Goal: Contribute content

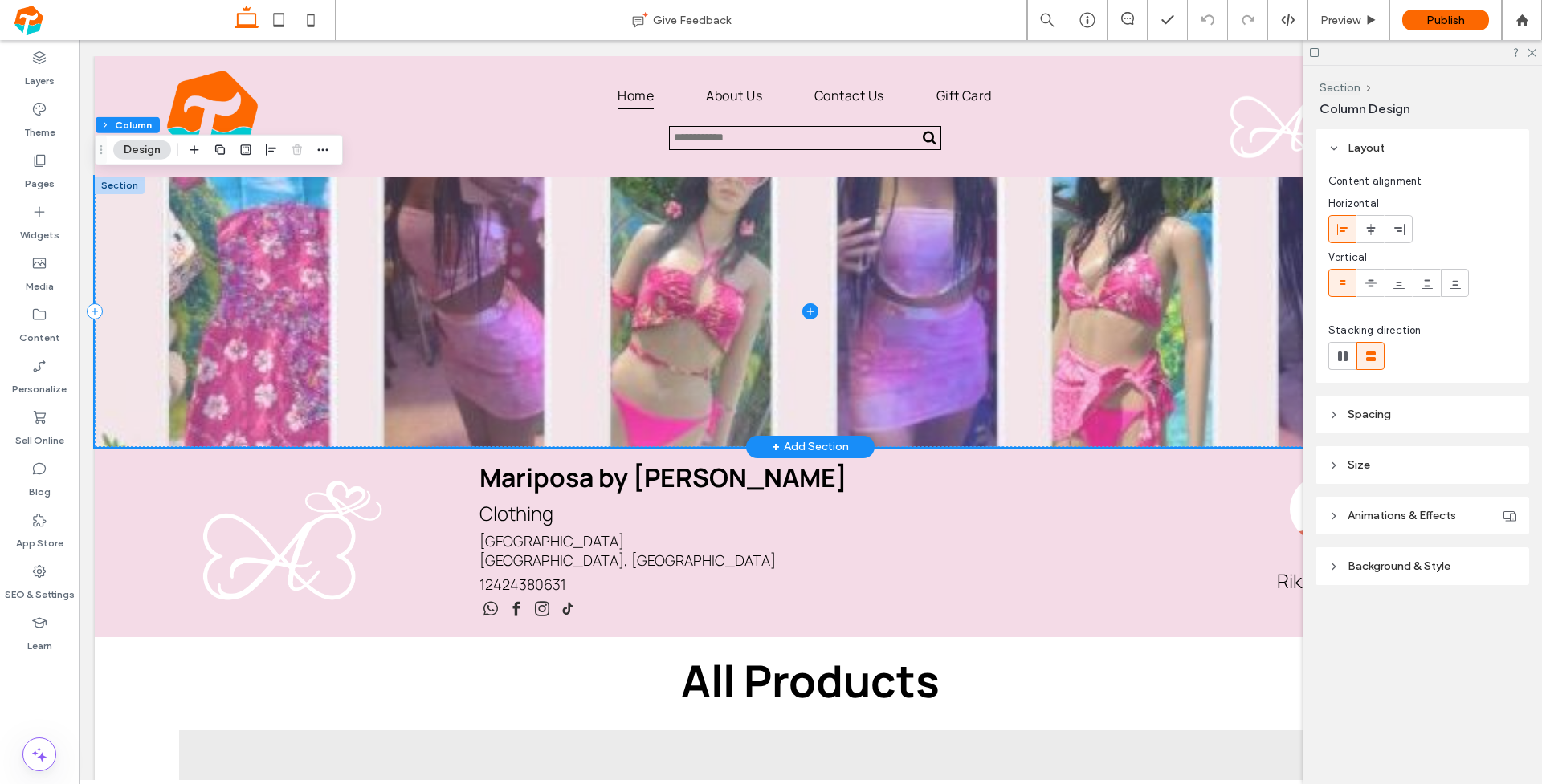
scroll to position [9, 0]
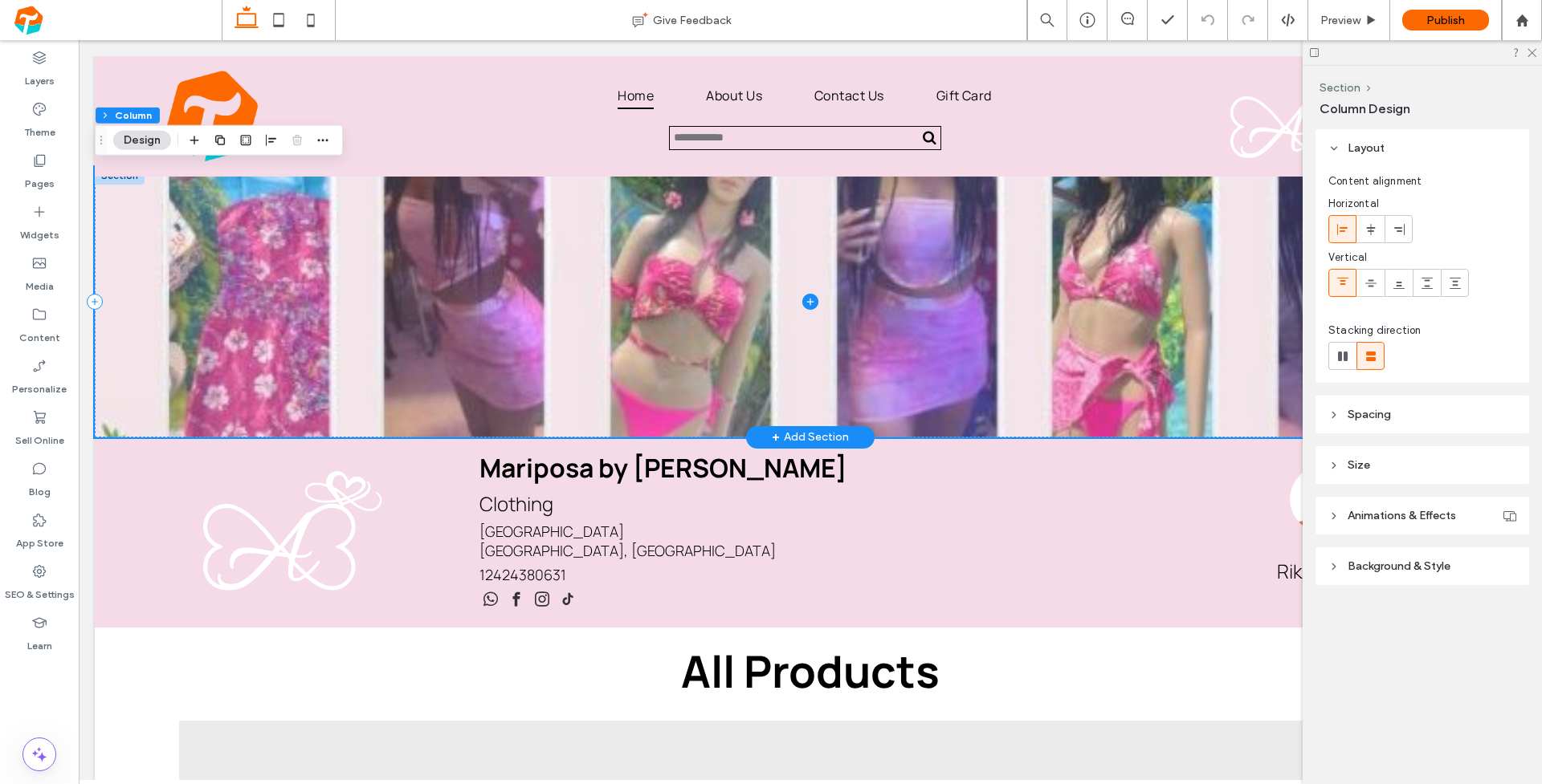
click at [1138, 288] on span at bounding box center [810, 302] width 1432 height 271
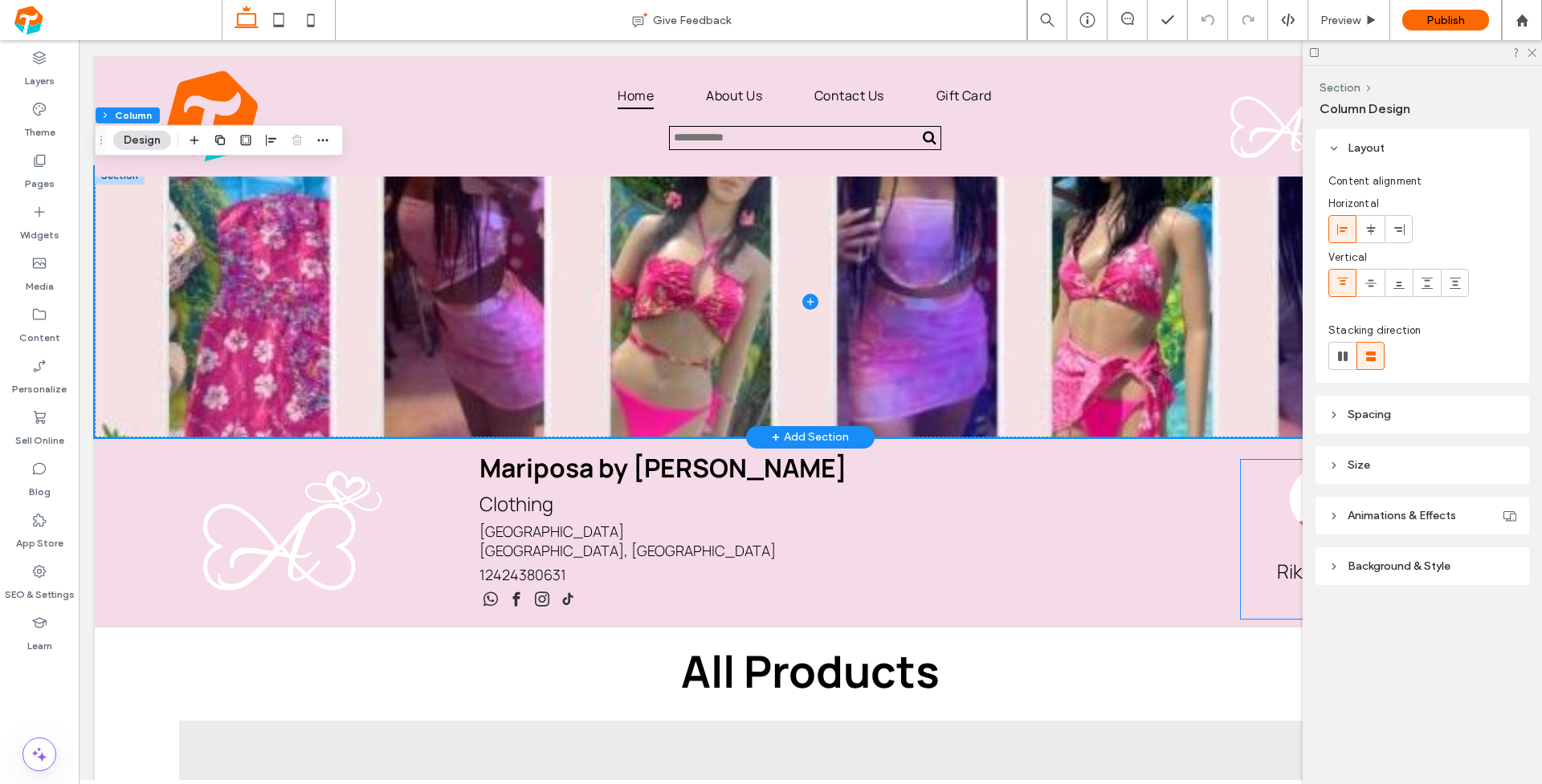
click at [1357, 564] on span "Background & Style" at bounding box center [1399, 566] width 103 height 14
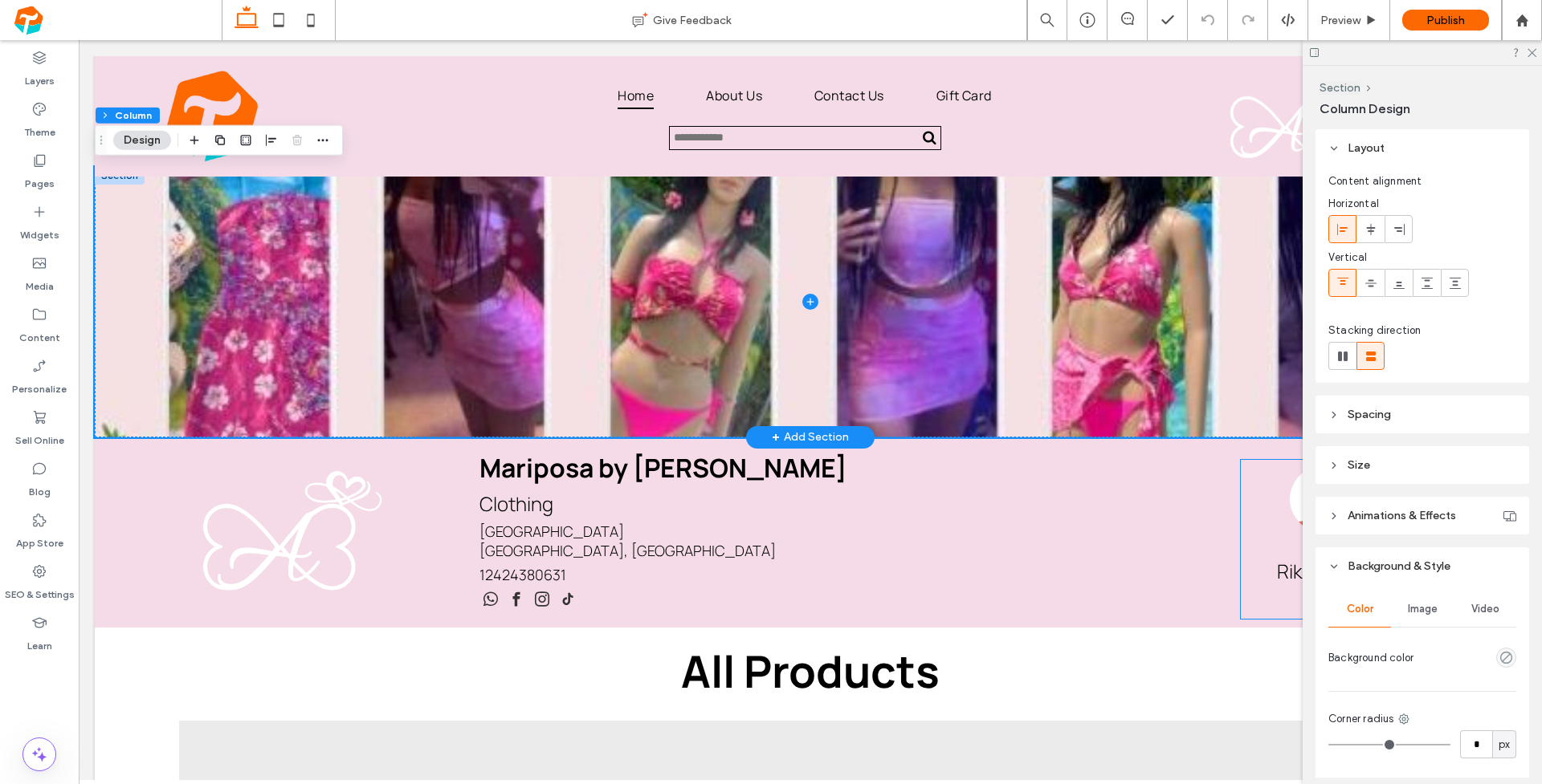
click at [1415, 612] on span "Image" at bounding box center [1423, 610] width 30 height 13
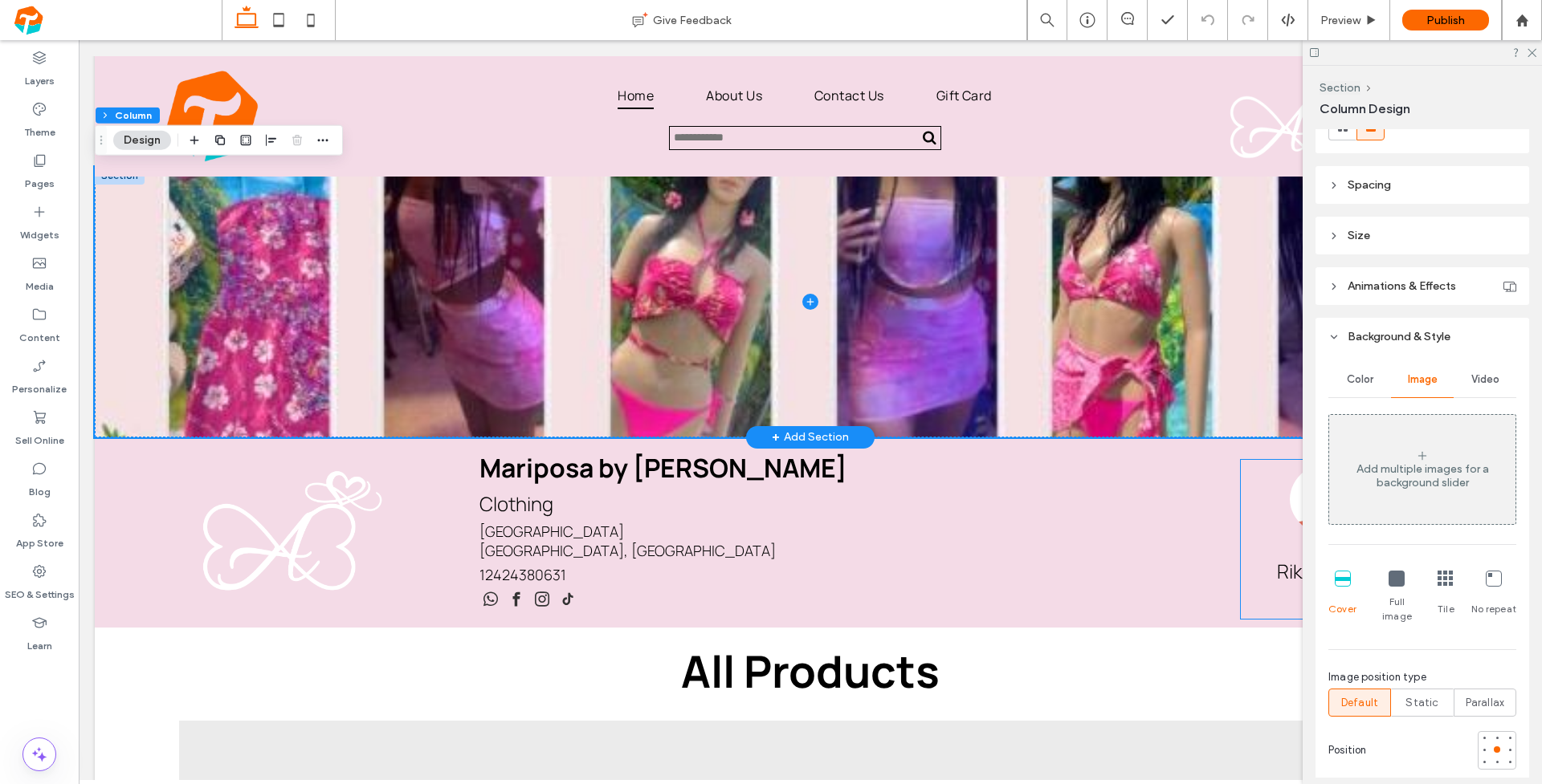
scroll to position [220, 0]
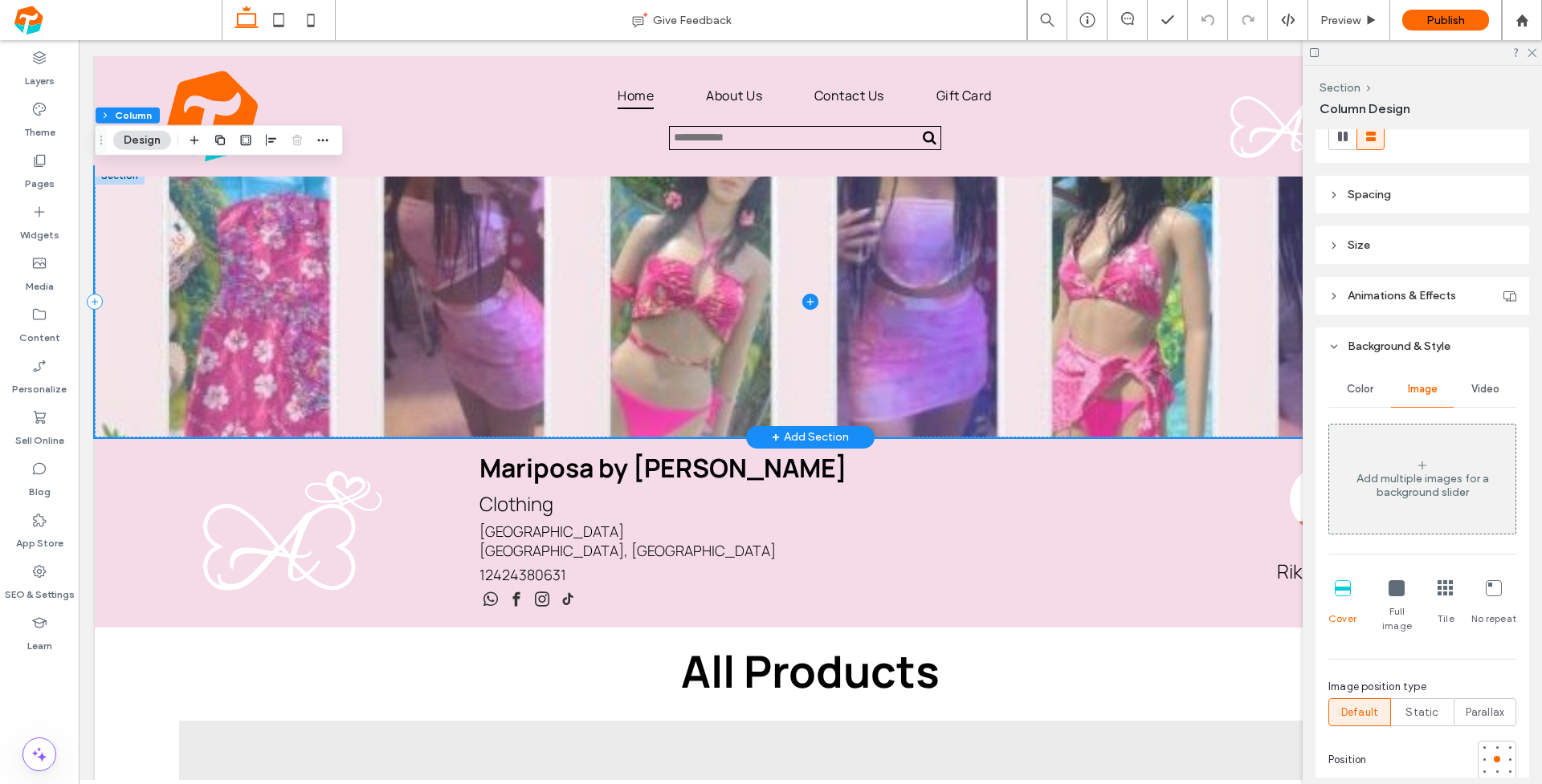
click at [764, 389] on span at bounding box center [810, 302] width 1432 height 271
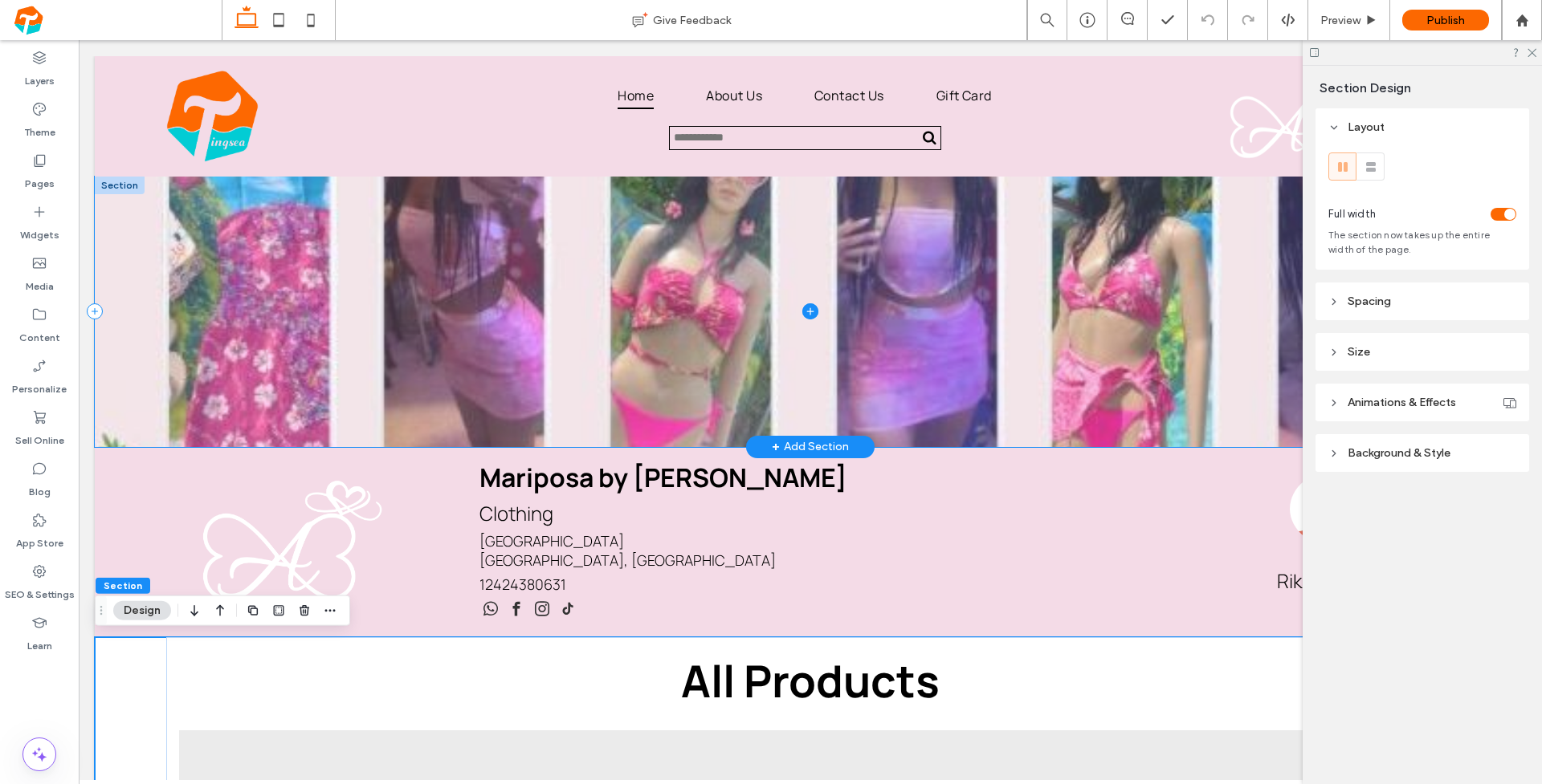
scroll to position [0, 0]
click at [299, 333] on span at bounding box center [810, 312] width 1432 height 271
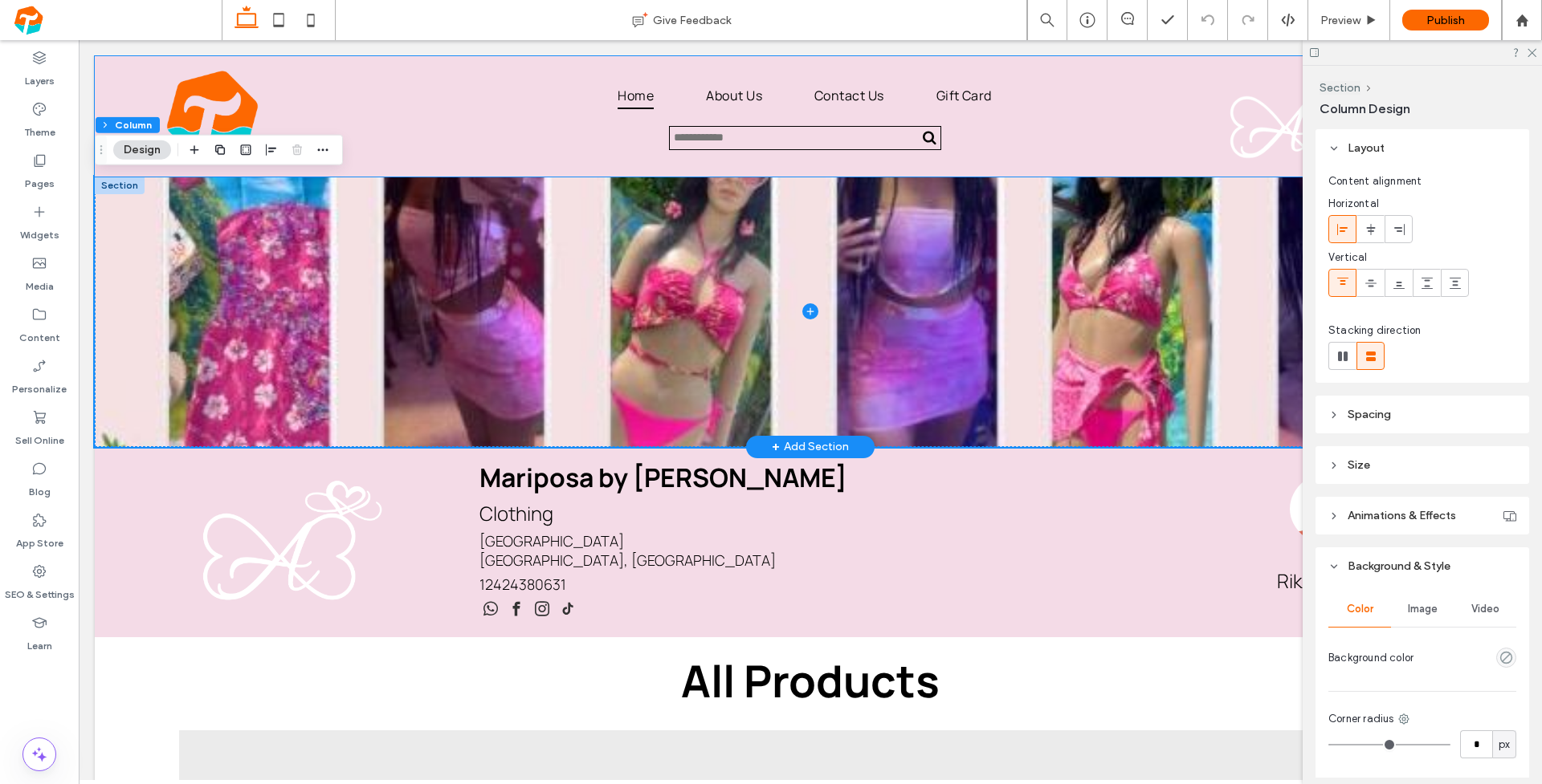
click at [129, 150] on button "Design" at bounding box center [142, 150] width 57 height 19
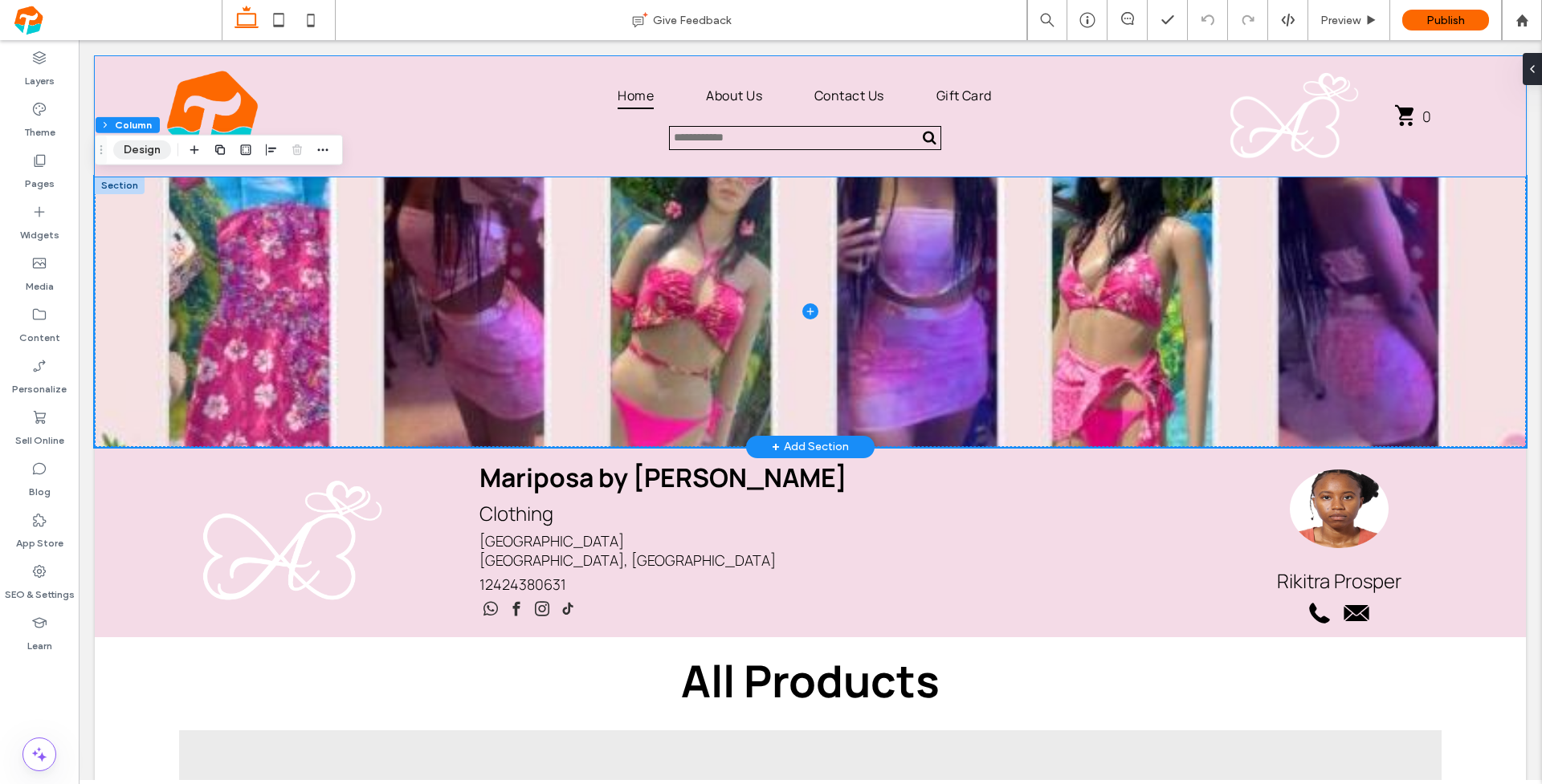
click at [133, 148] on button "Design" at bounding box center [142, 150] width 57 height 19
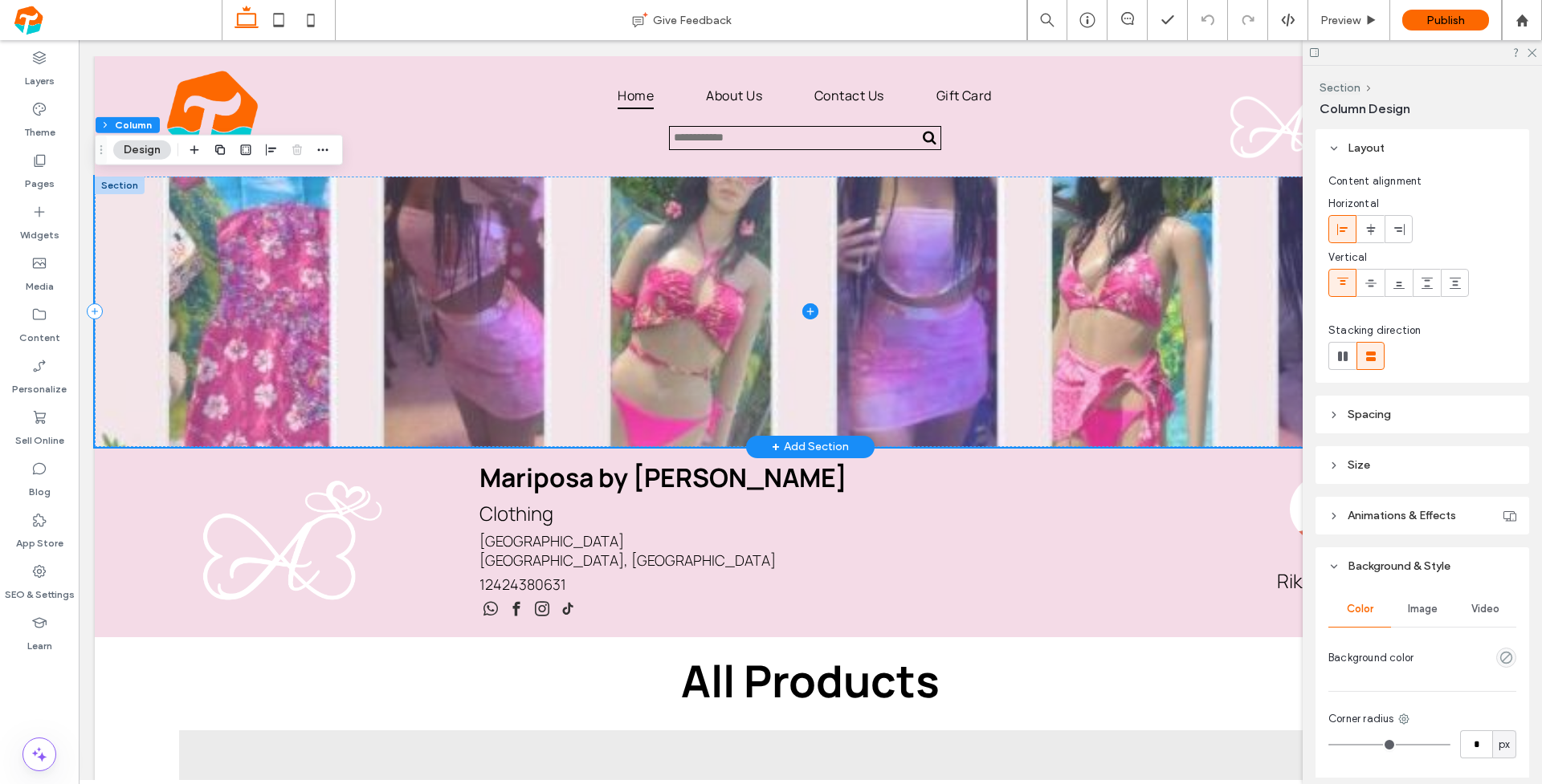
click at [1337, 149] on icon at bounding box center [1334, 148] width 11 height 11
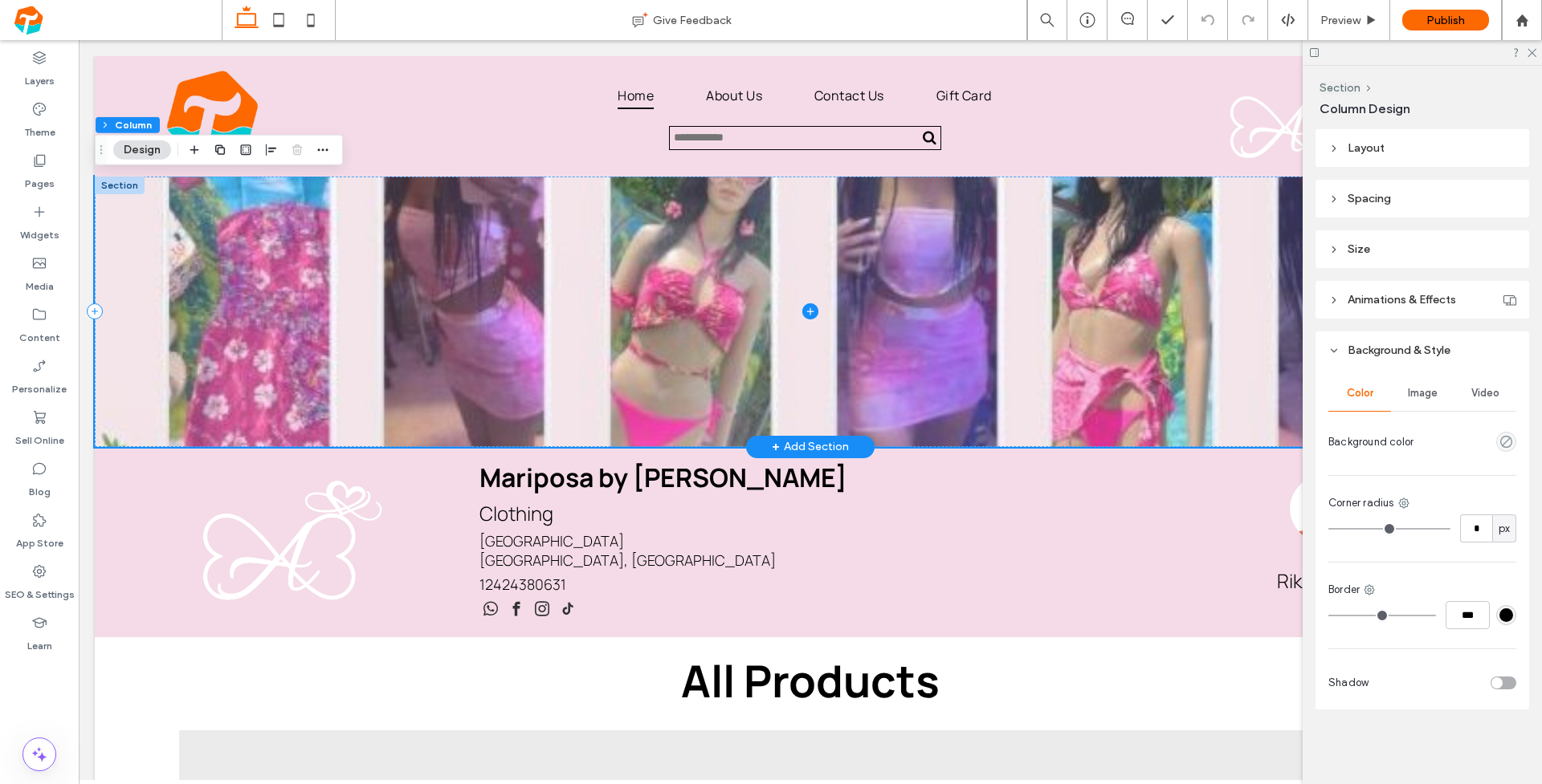
click at [1441, 398] on div "Image" at bounding box center [1422, 393] width 63 height 35
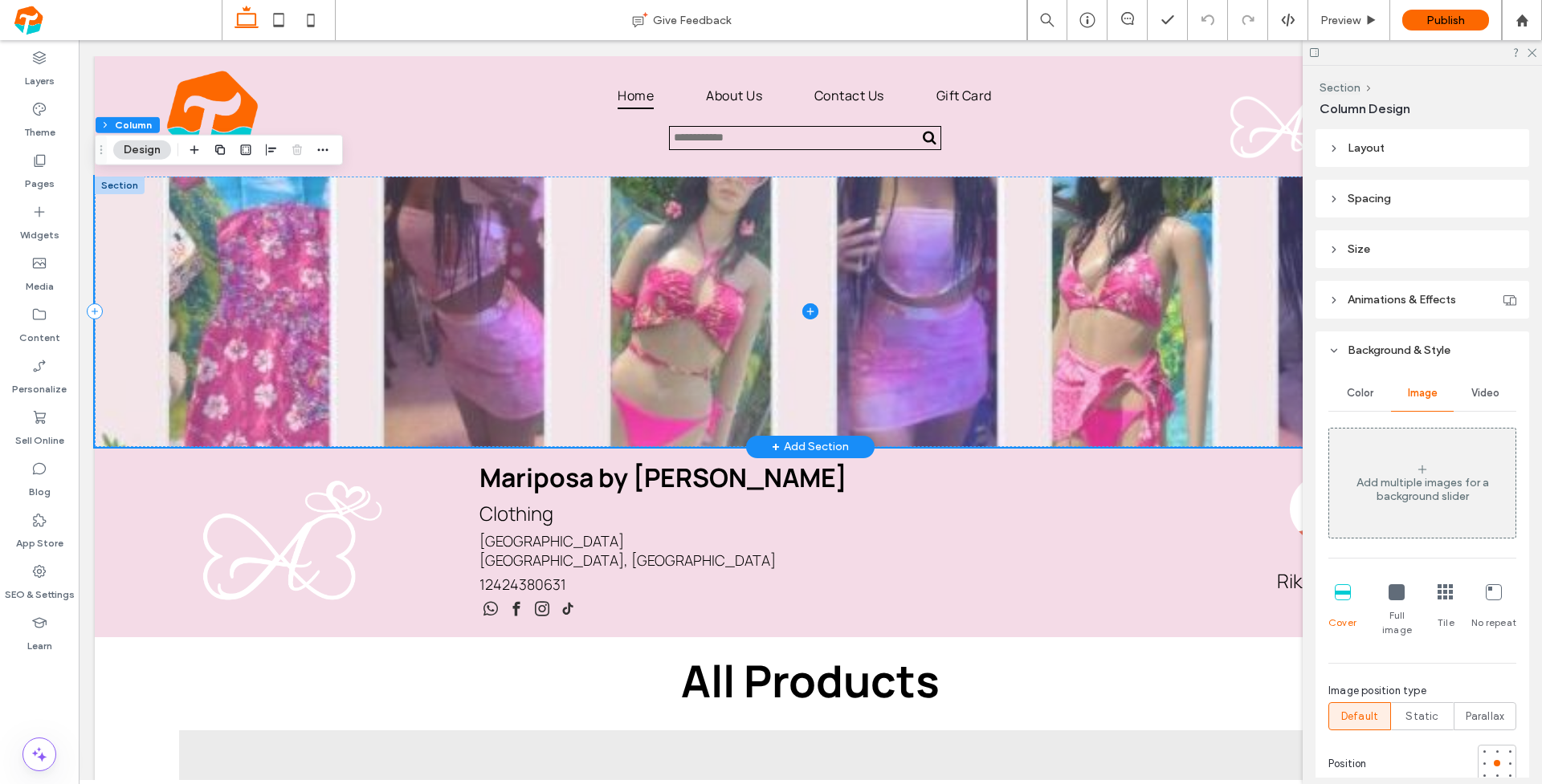
click at [1487, 398] on span "Video" at bounding box center [1485, 394] width 28 height 13
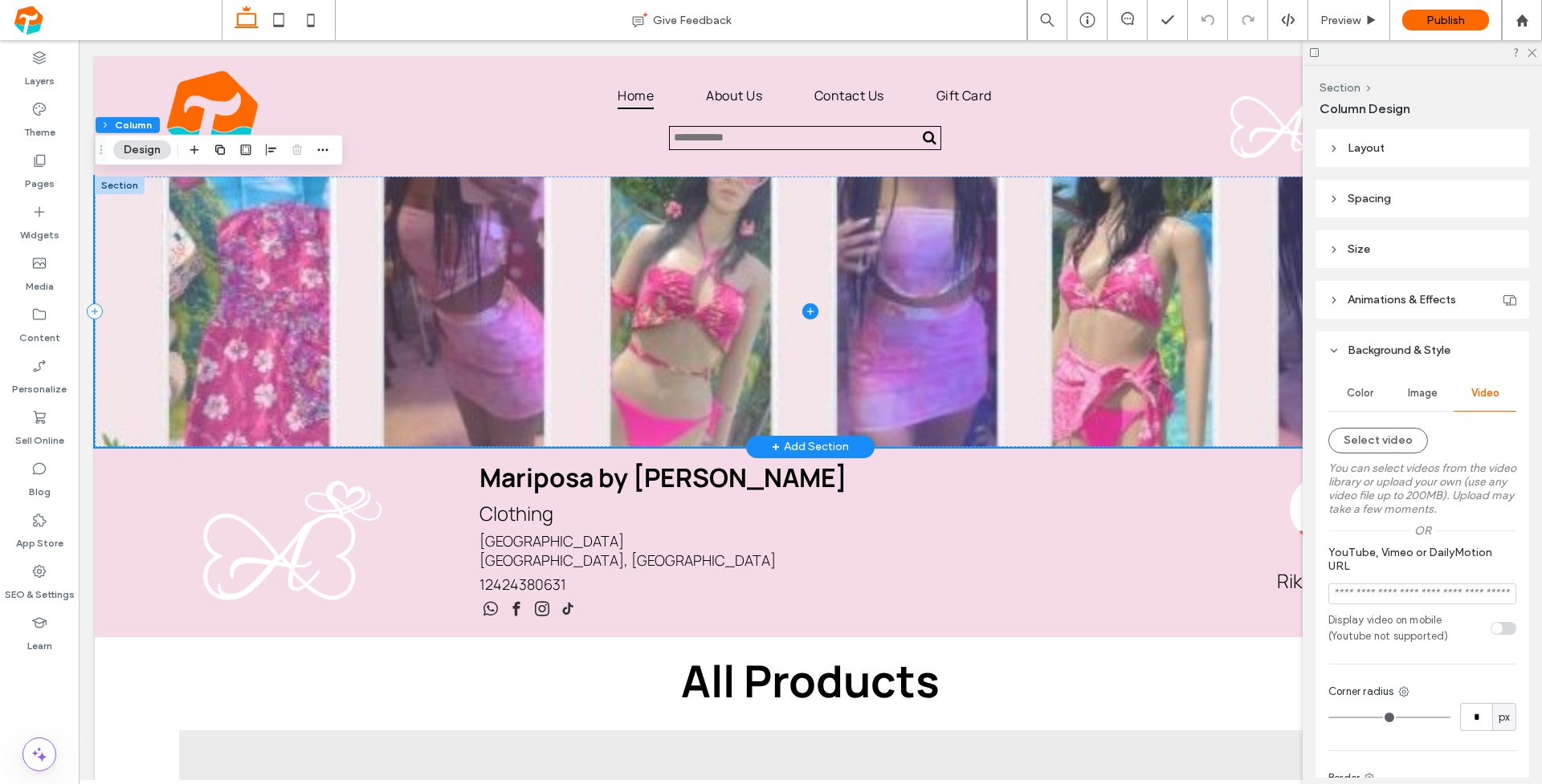
click at [1403, 384] on div "Image" at bounding box center [1422, 393] width 63 height 35
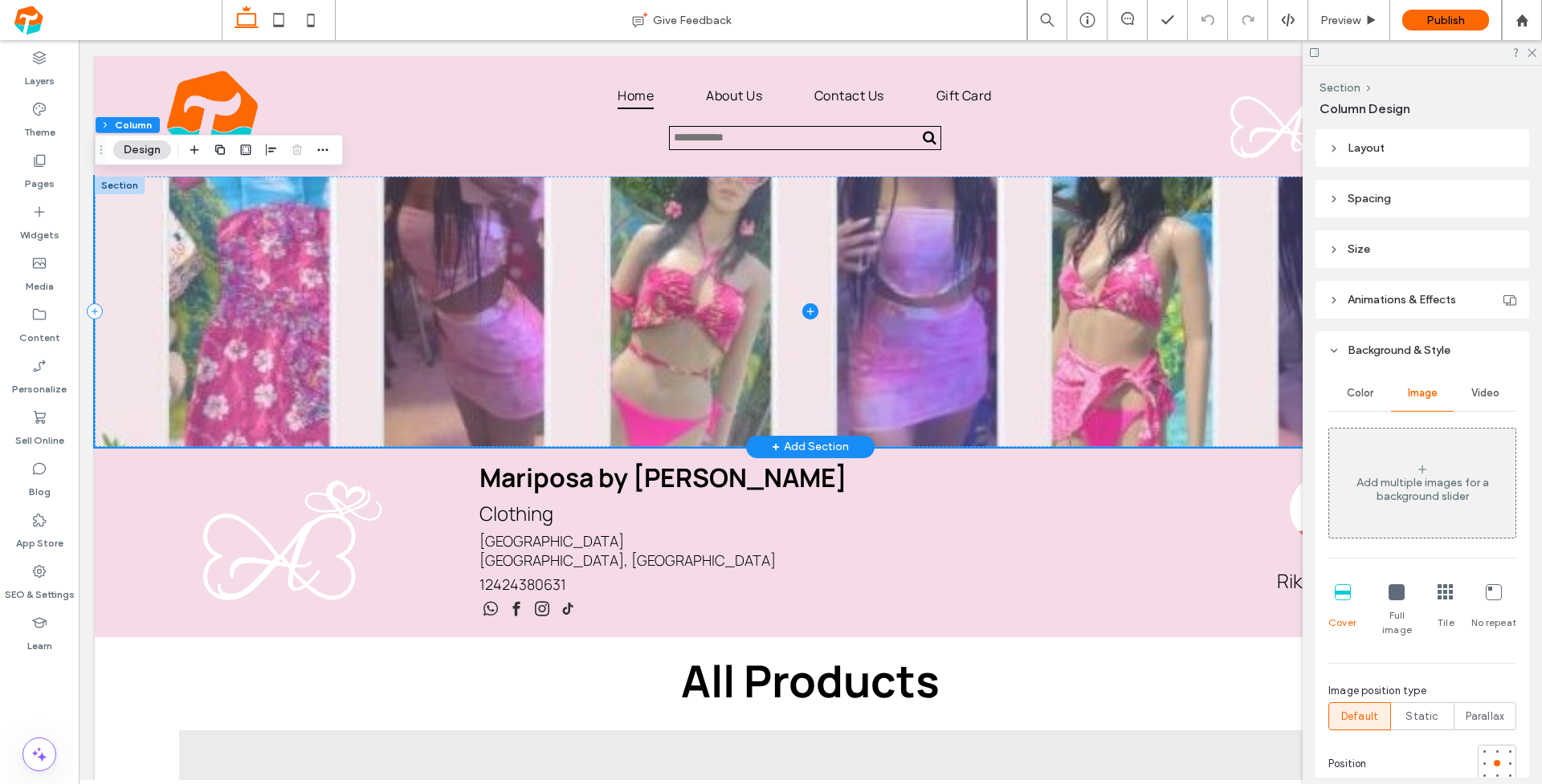
click at [1331, 346] on icon at bounding box center [1334, 351] width 11 height 11
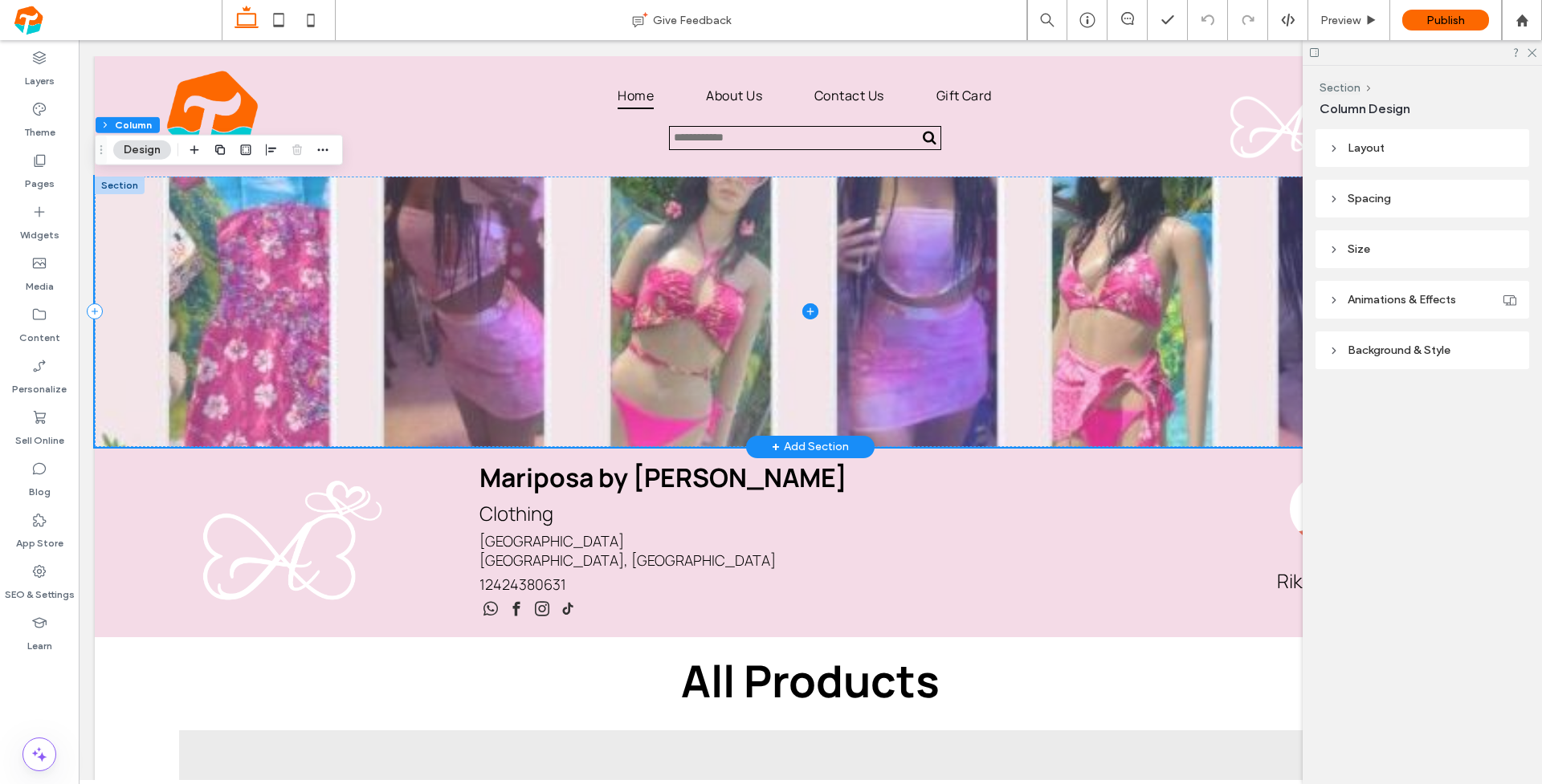
click at [1331, 246] on icon at bounding box center [1334, 249] width 11 height 11
click at [1334, 196] on use at bounding box center [1333, 198] width 3 height 6
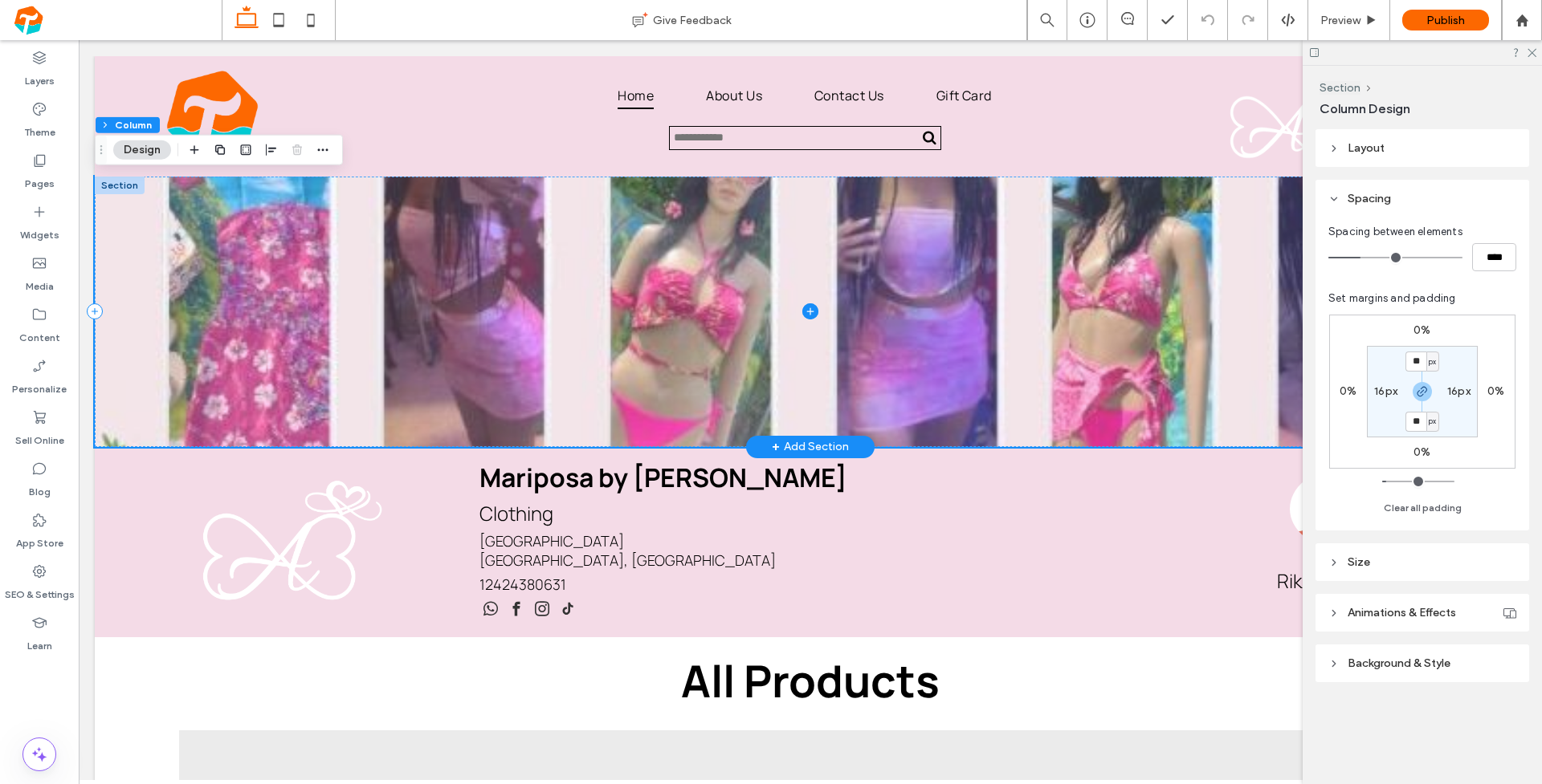
click at [1335, 196] on icon at bounding box center [1334, 199] width 11 height 11
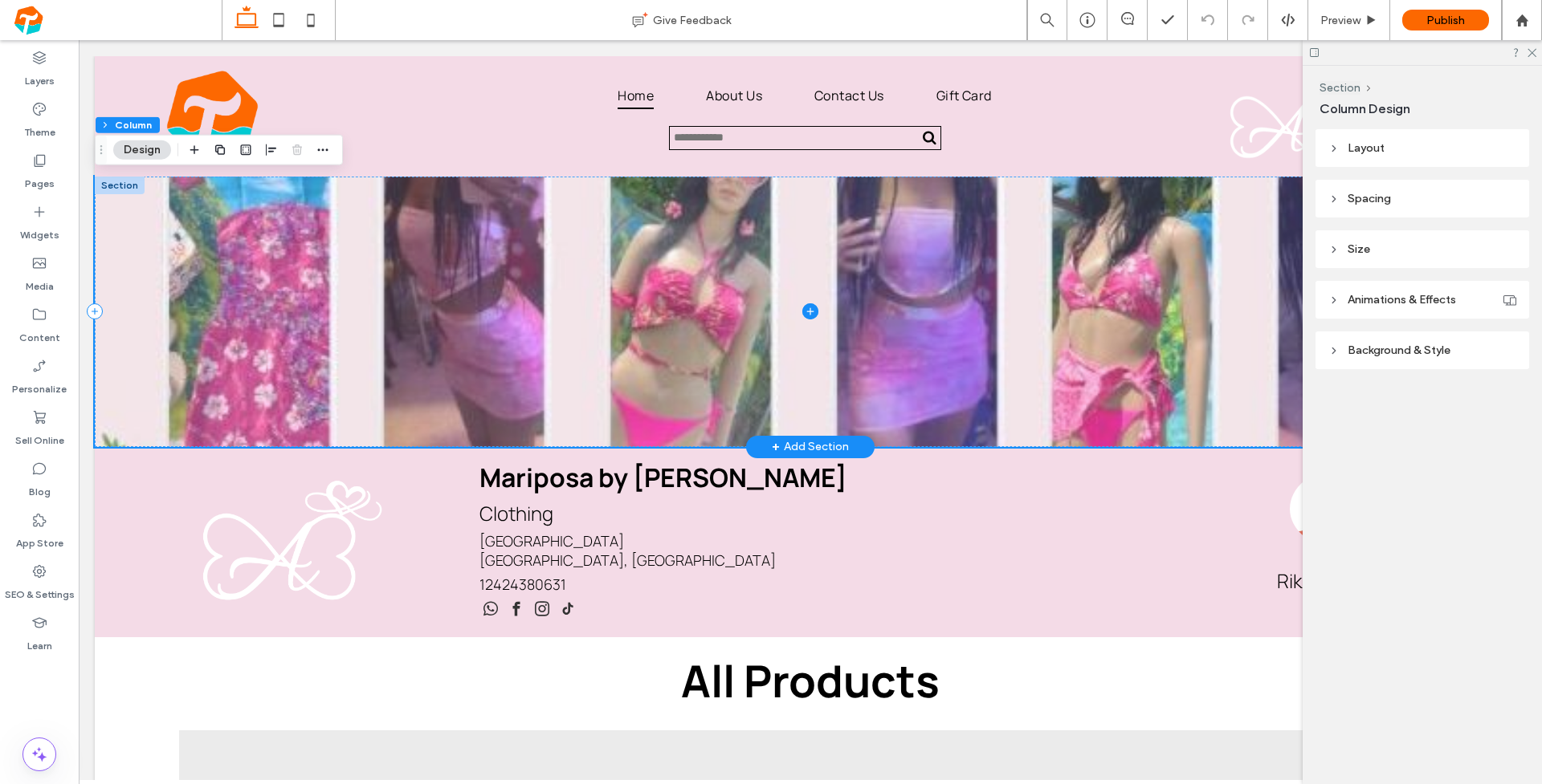
click at [1056, 292] on span at bounding box center [810, 312] width 1432 height 271
click at [807, 312] on icon at bounding box center [810, 311] width 7 height 1
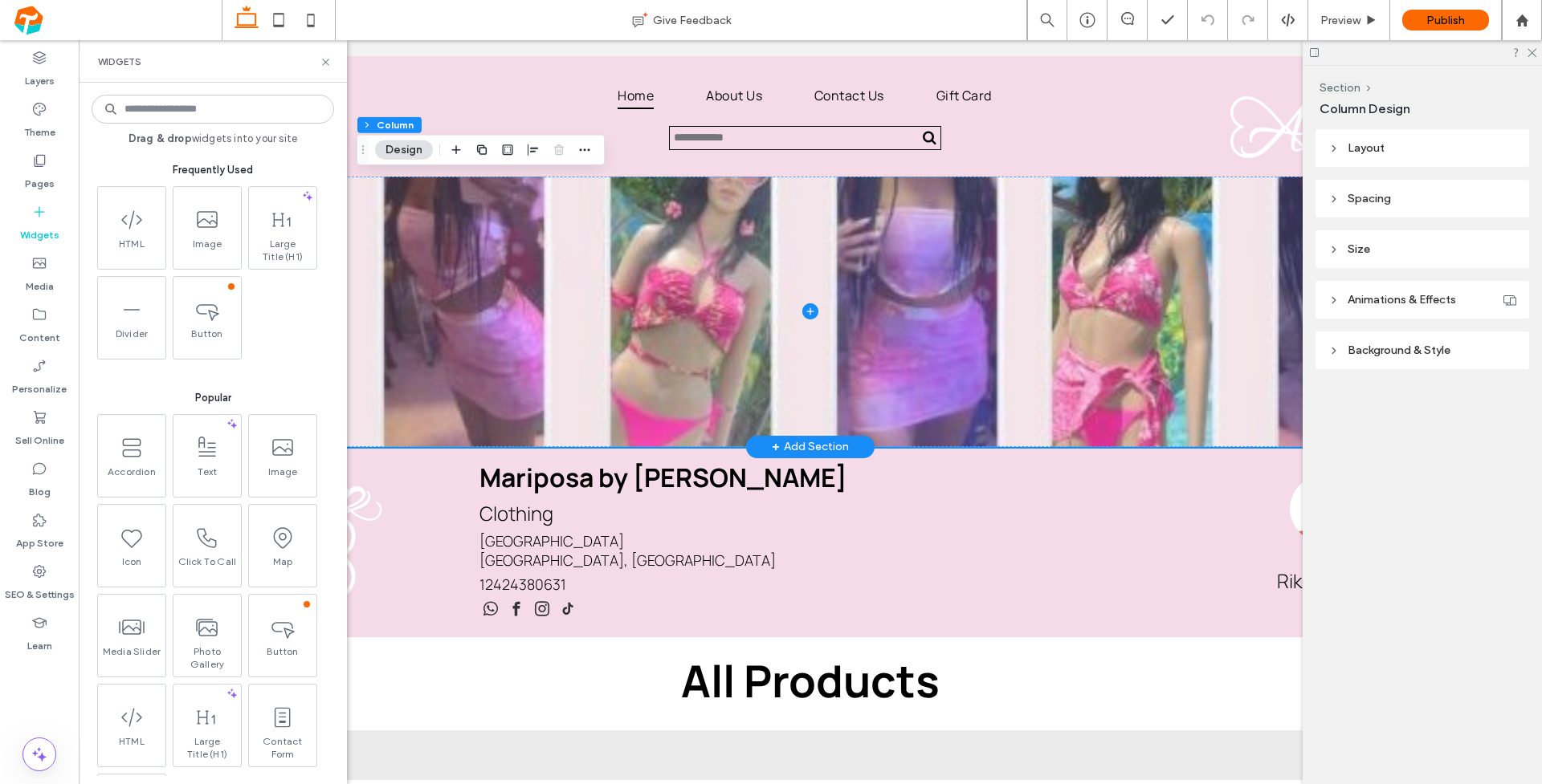
click at [484, 277] on span at bounding box center [810, 312] width 1432 height 271
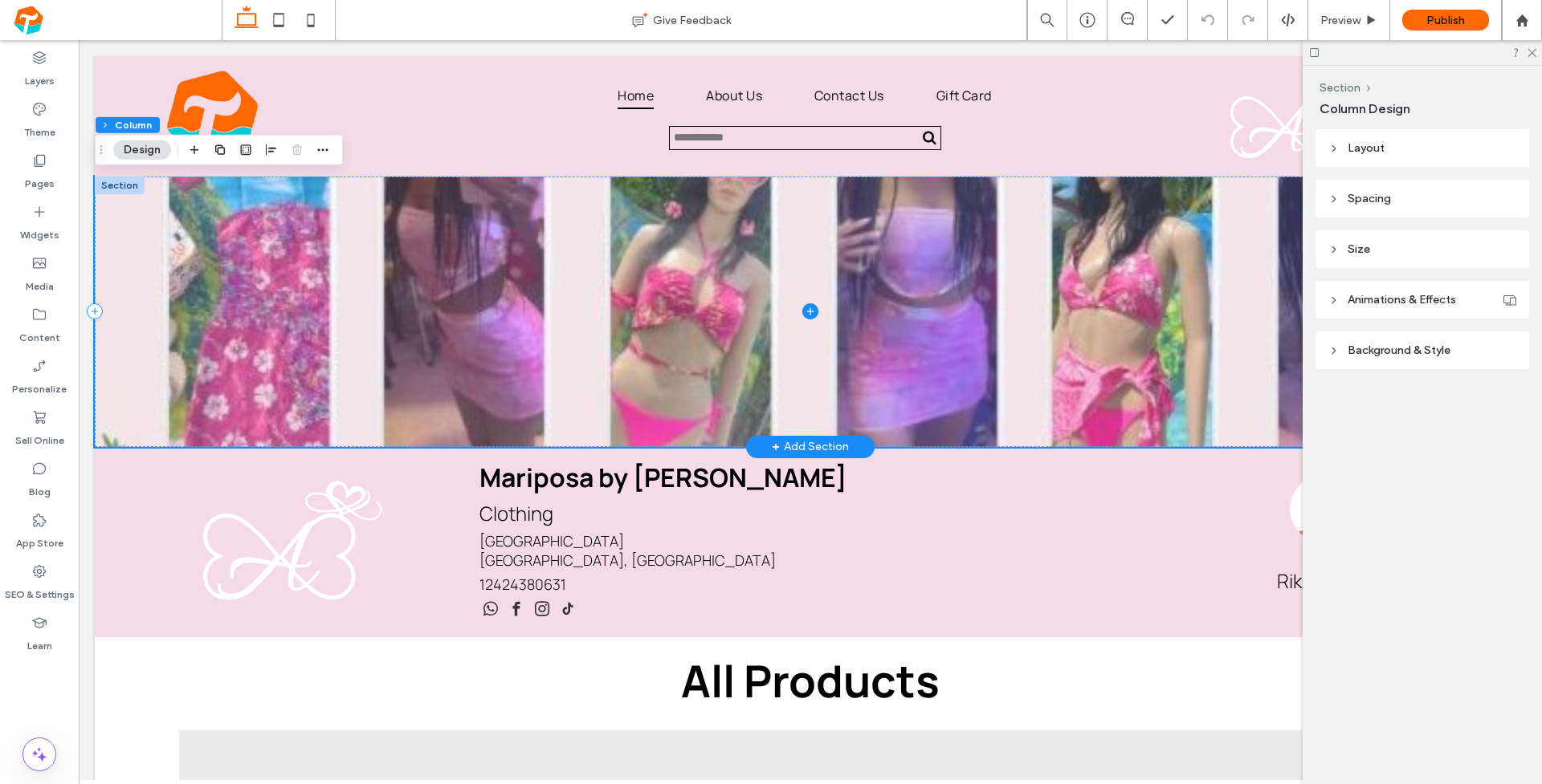
click at [520, 309] on span at bounding box center [810, 312] width 1432 height 271
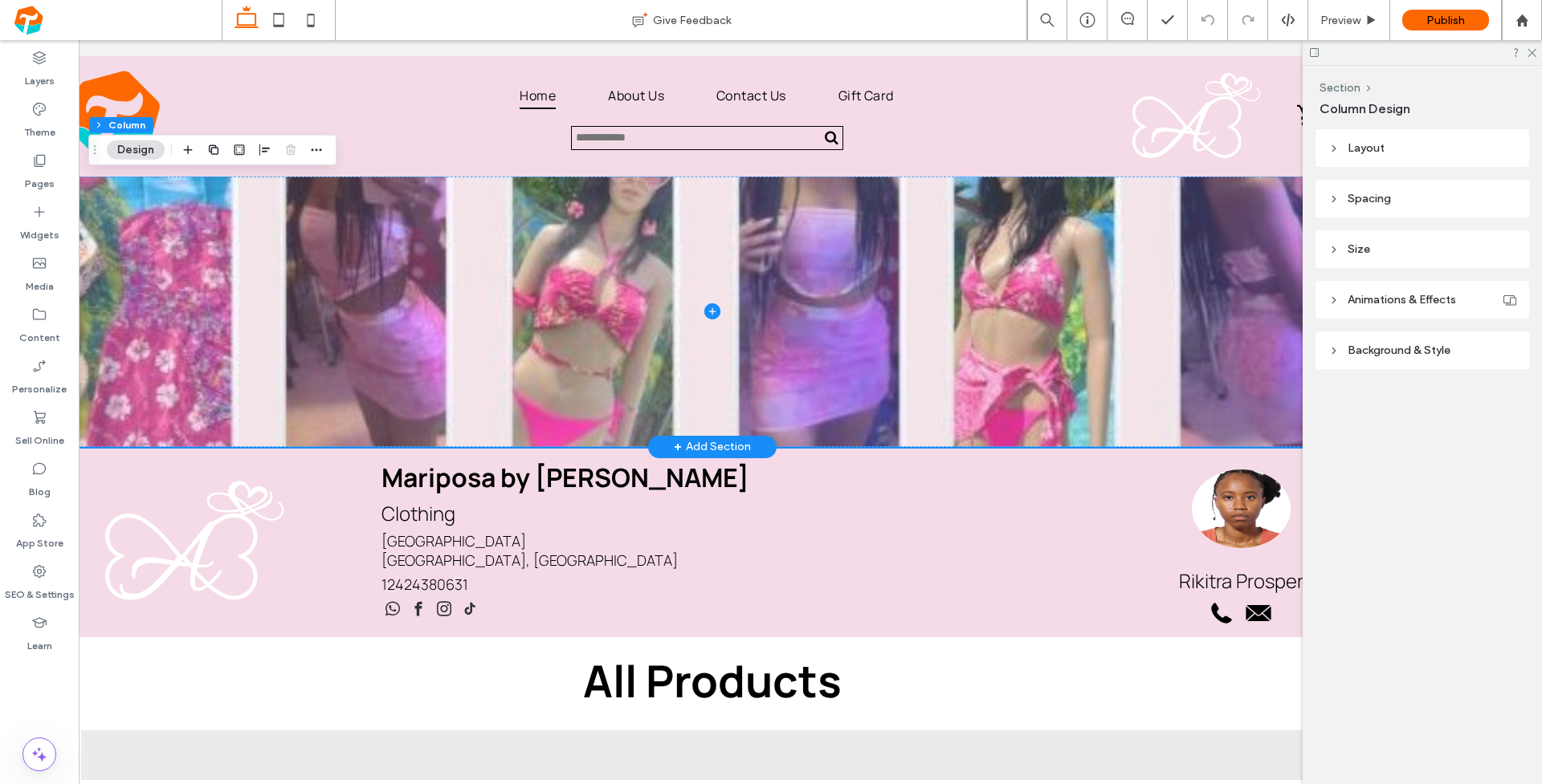
scroll to position [0, 50]
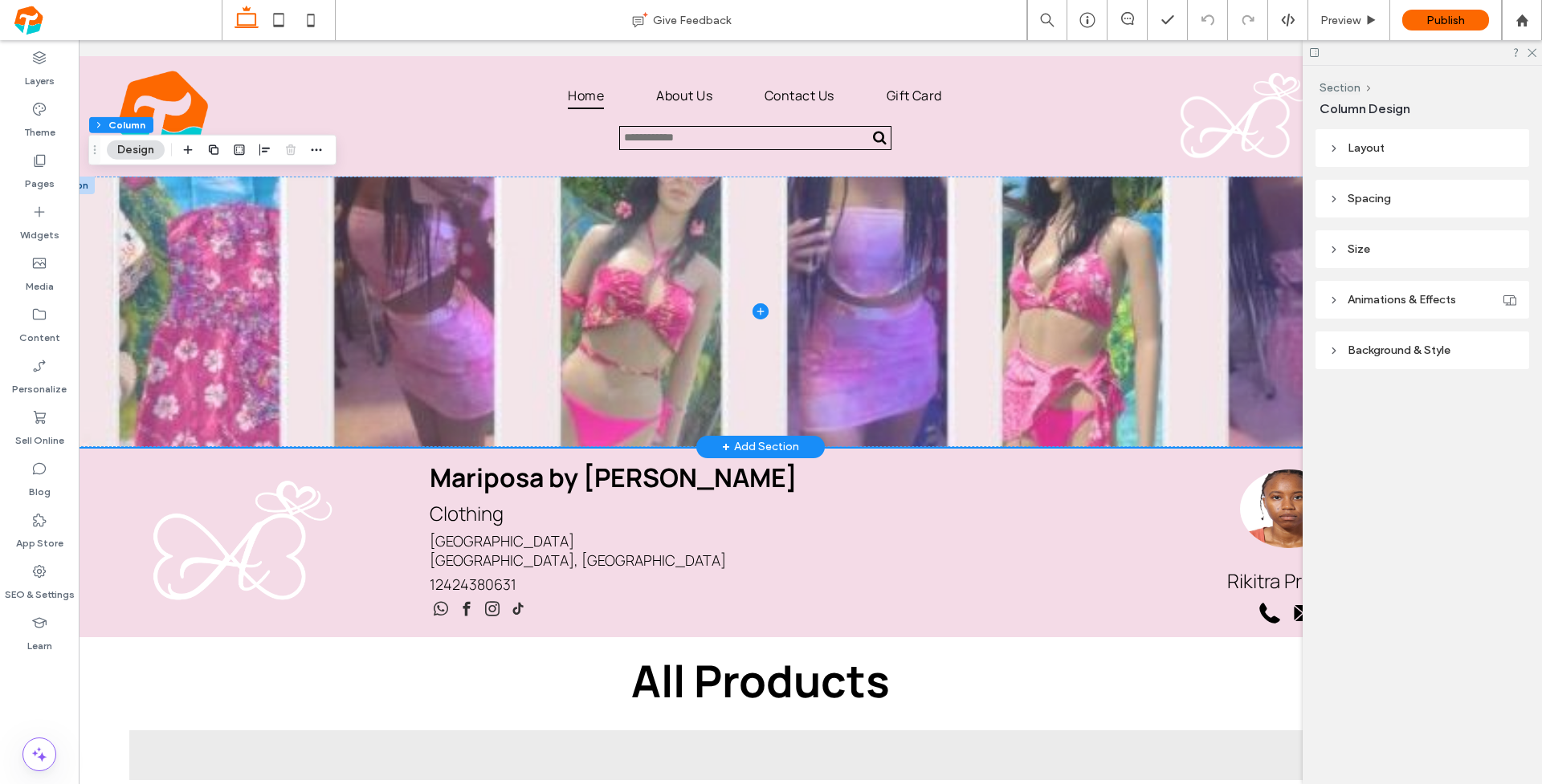
click at [496, 314] on span at bounding box center [761, 312] width 1432 height 271
click at [986, 281] on span at bounding box center [761, 312] width 1432 height 271
click at [466, 331] on span at bounding box center [761, 312] width 1432 height 271
click at [753, 309] on icon at bounding box center [760, 310] width 16 height 16
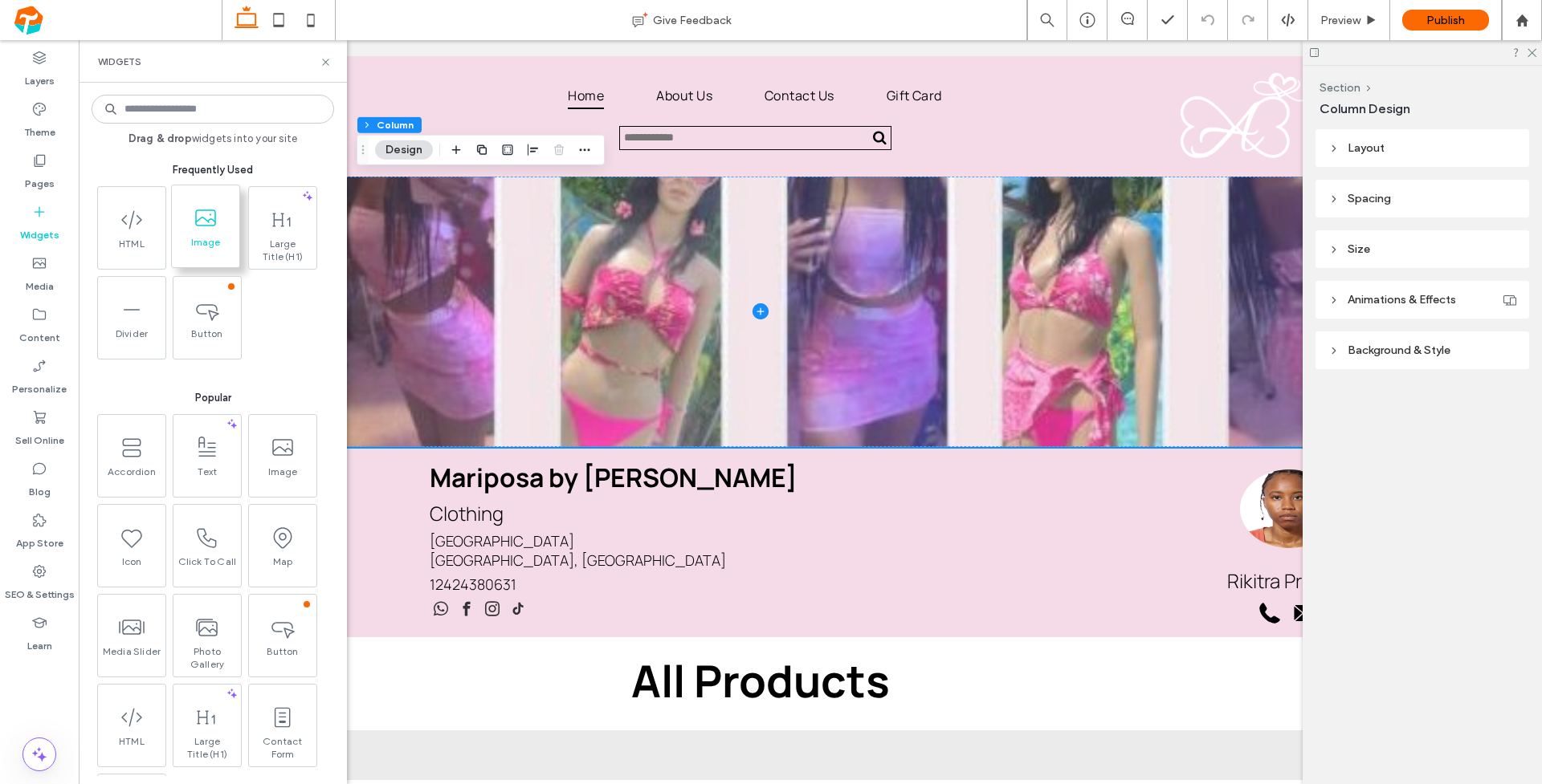
click at [213, 238] on span "Image" at bounding box center [205, 247] width 68 height 22
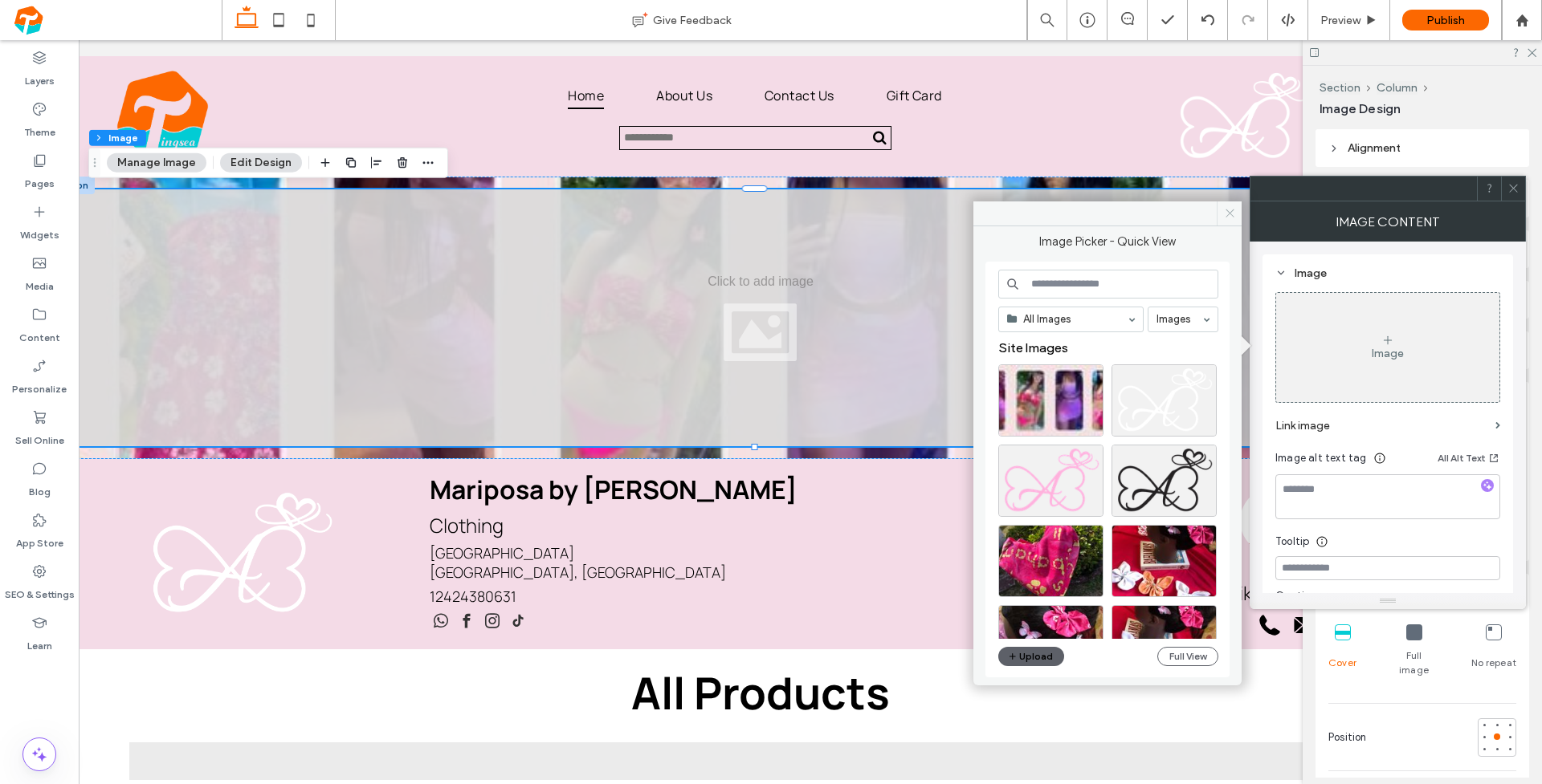
click at [1233, 209] on icon at bounding box center [1230, 213] width 12 height 12
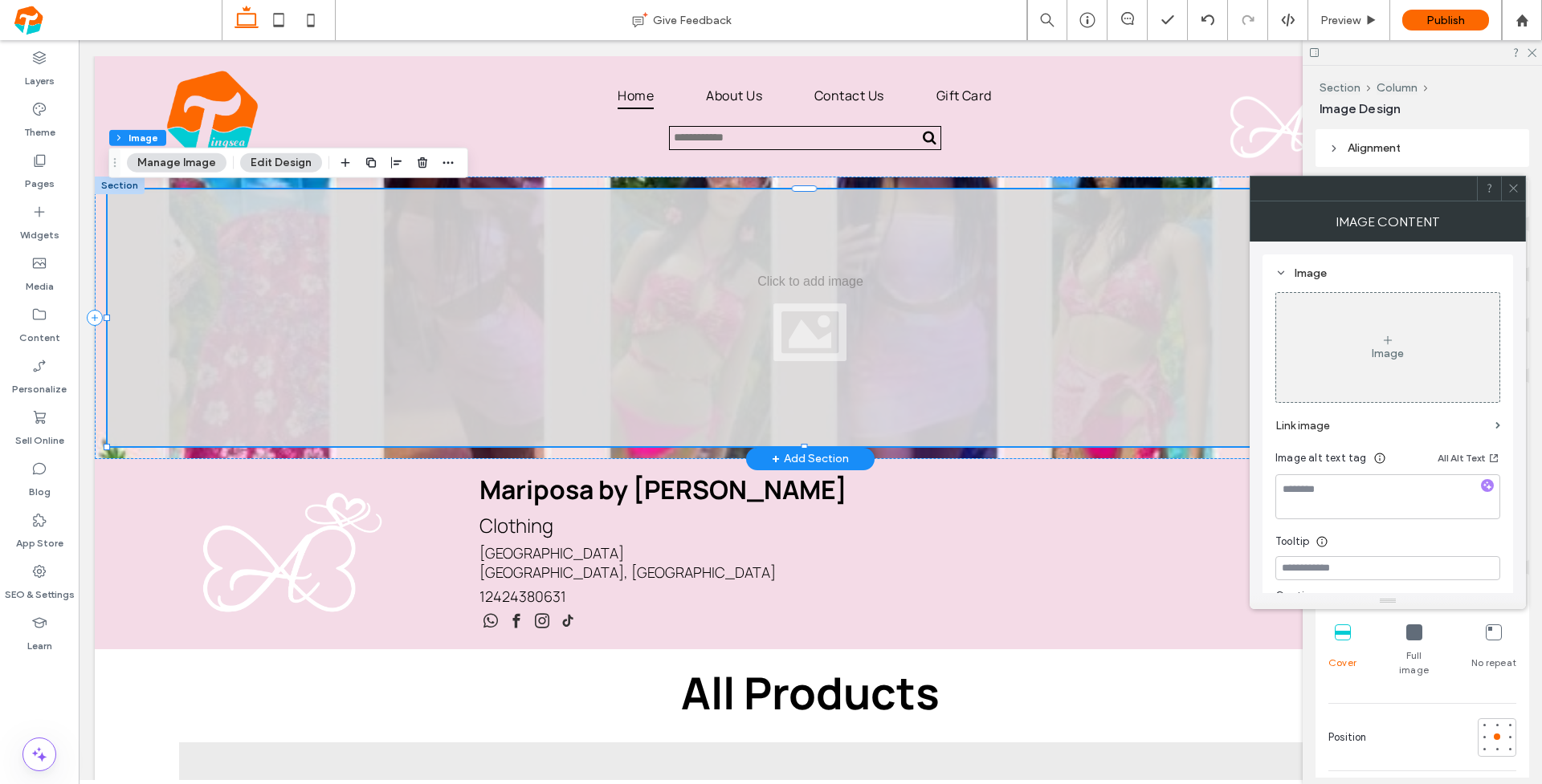
scroll to position [0, 0]
click at [1397, 347] on div "Image" at bounding box center [1388, 353] width 32 height 14
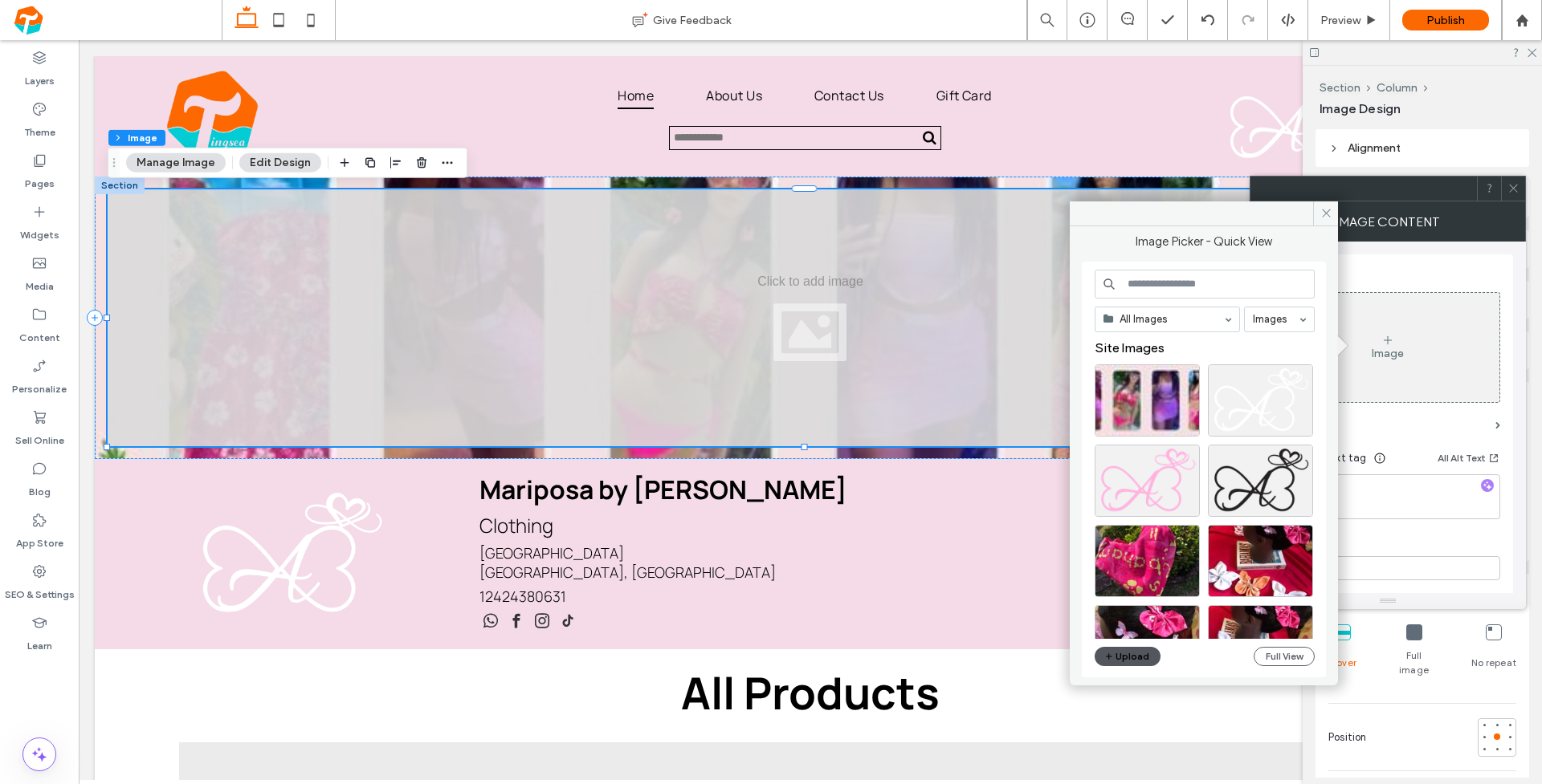
click at [1115, 654] on button "Upload" at bounding box center [1128, 656] width 66 height 19
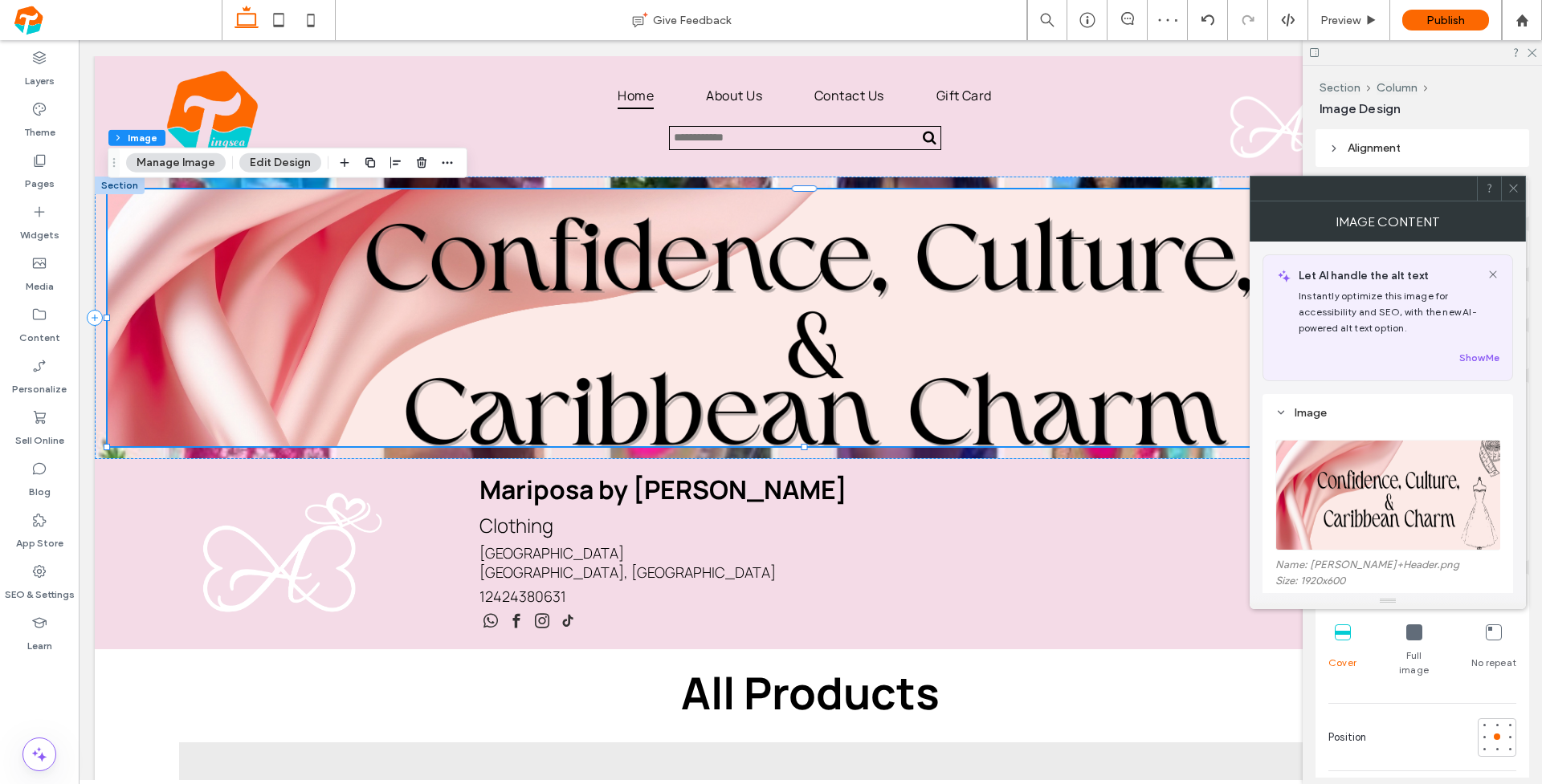
click at [1514, 183] on icon at bounding box center [1513, 188] width 12 height 12
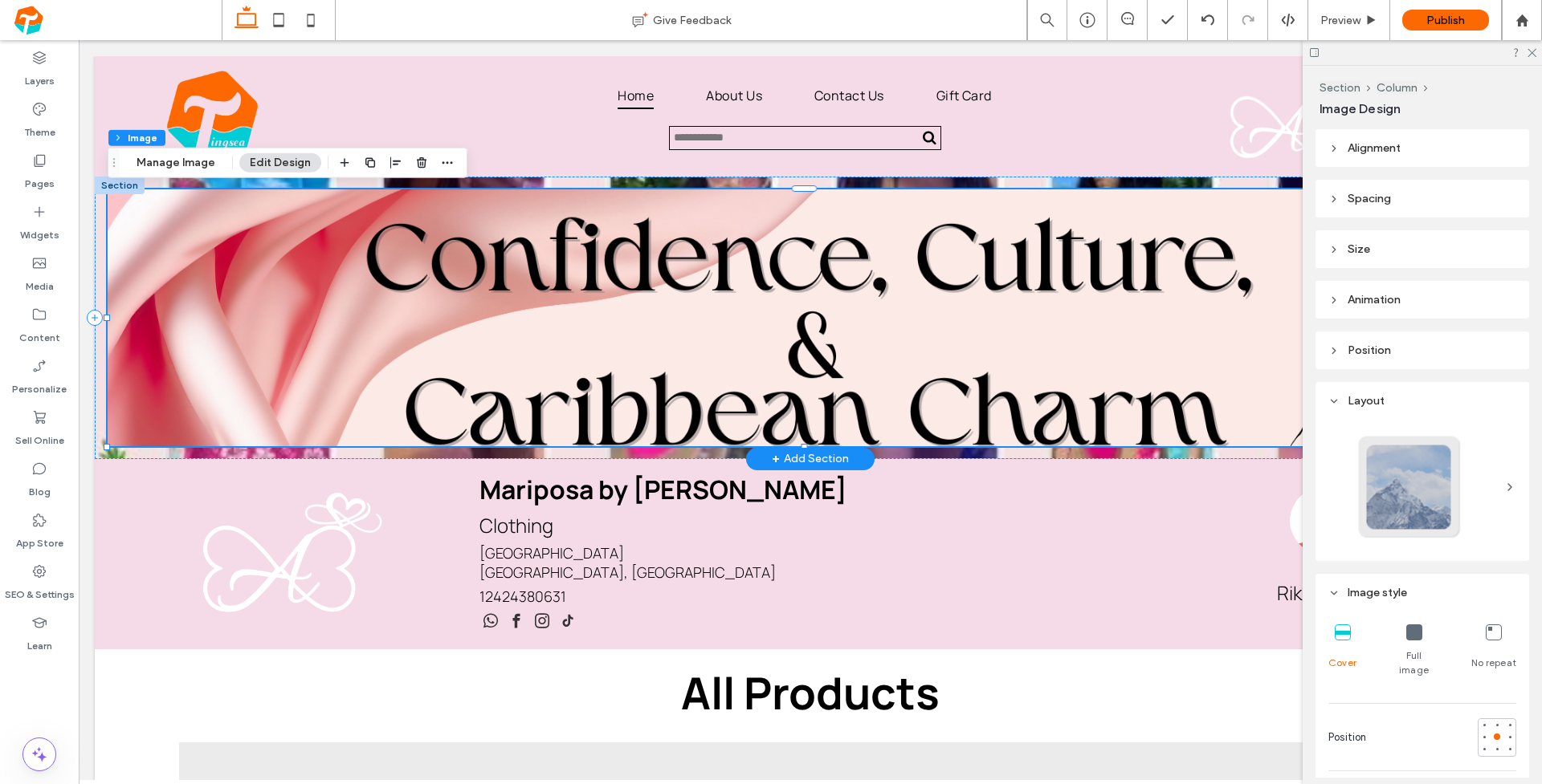
click at [950, 293] on img at bounding box center [810, 317] width 1406 height 257
click at [415, 160] on icon "button" at bounding box center [422, 163] width 13 height 13
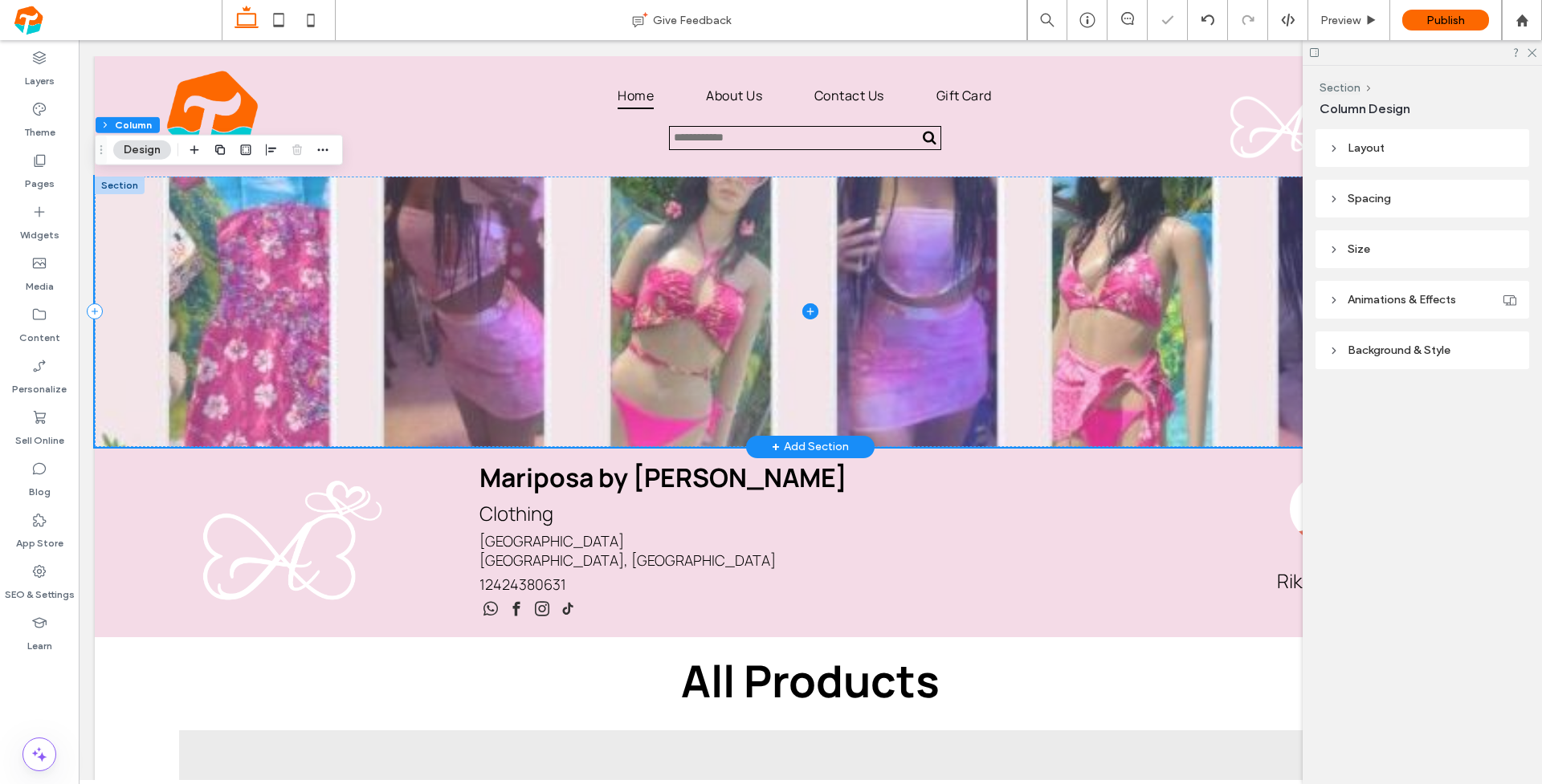
click at [676, 339] on span at bounding box center [810, 312] width 1432 height 271
click at [1327, 348] on header "Background & Style" at bounding box center [1422, 350] width 213 height 38
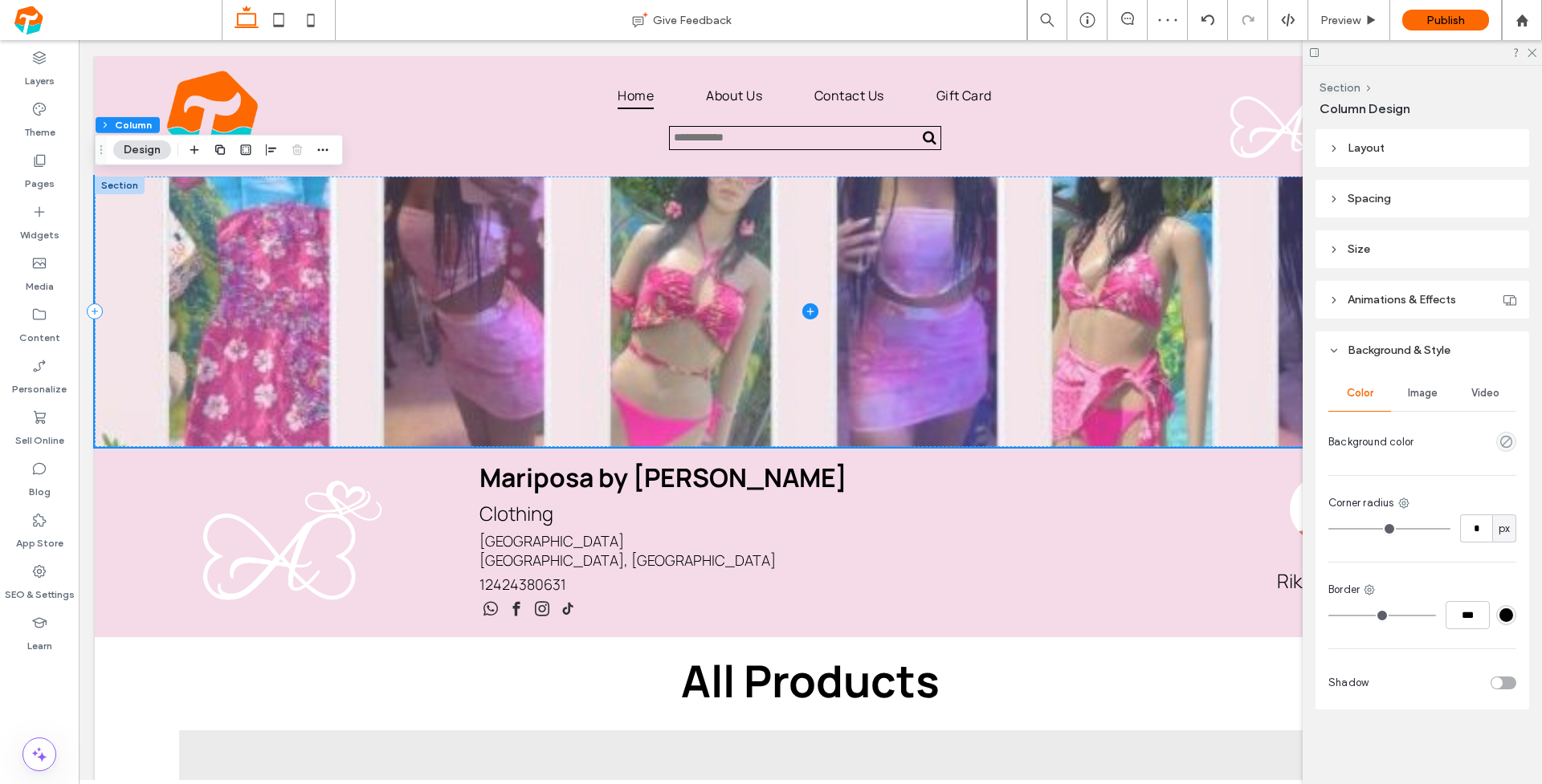
click at [1423, 394] on span "Image" at bounding box center [1423, 394] width 30 height 13
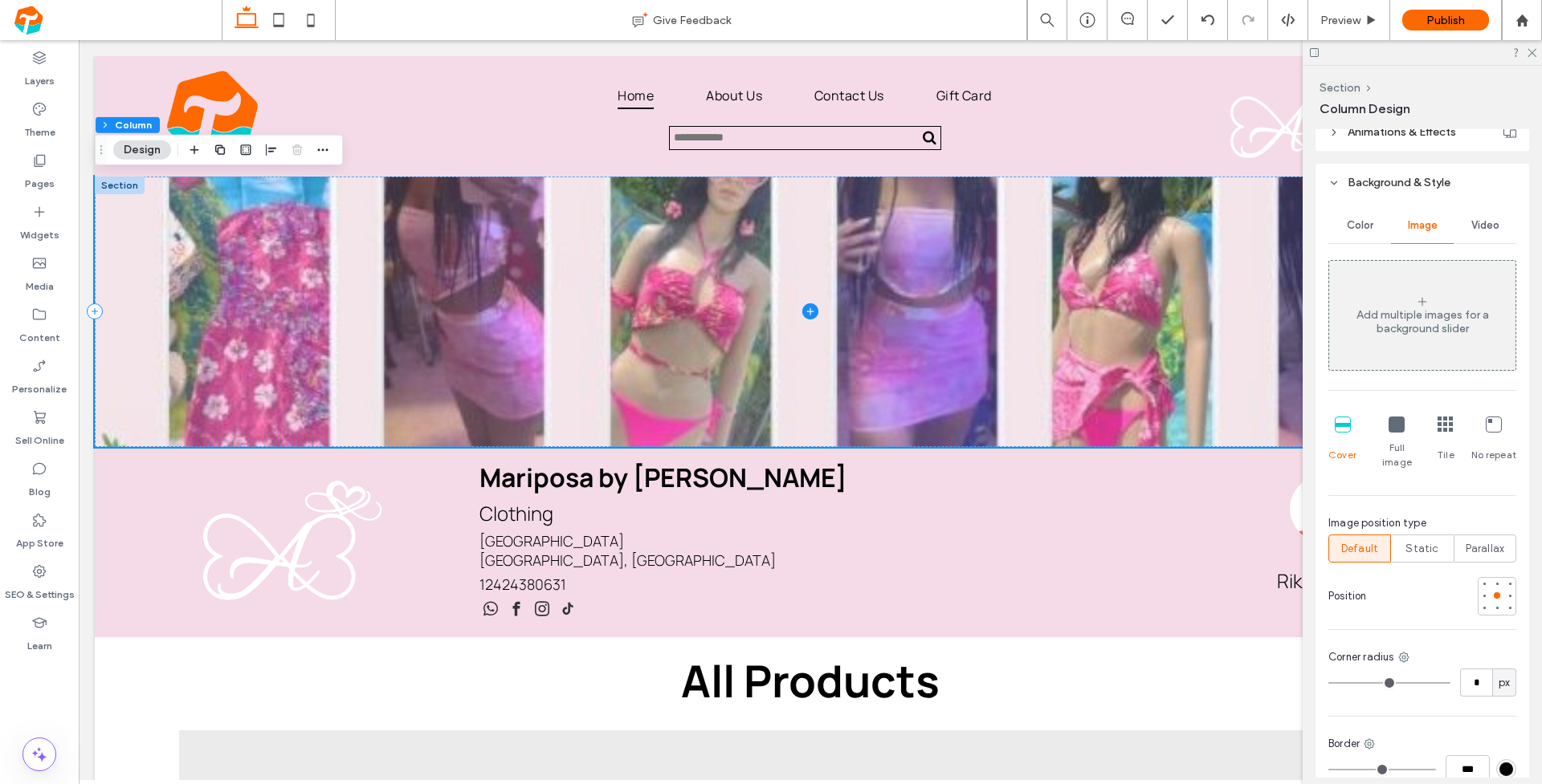
scroll to position [158, 0]
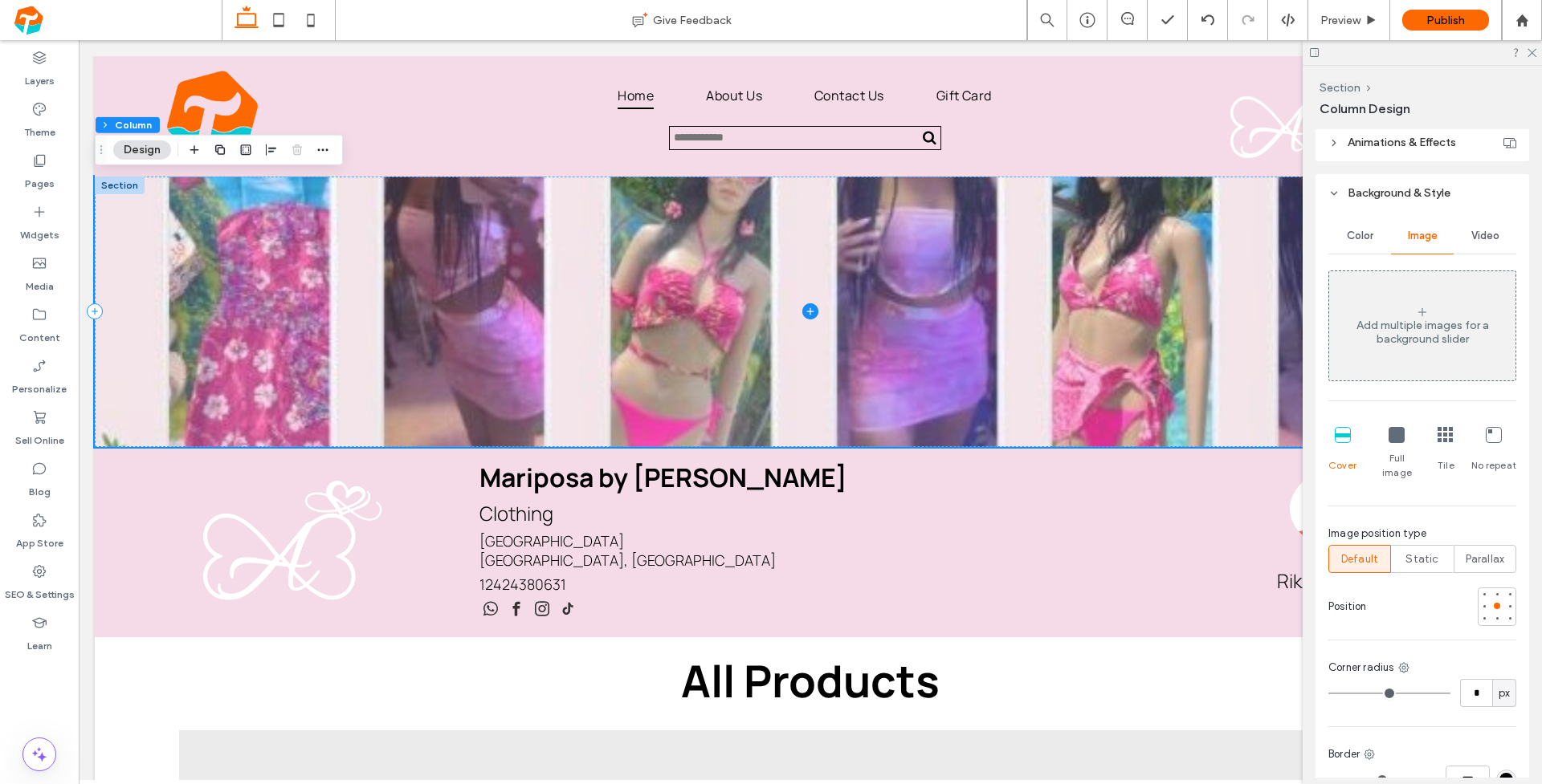
click at [1432, 311] on div "Add multiple images for a background slider" at bounding box center [1422, 326] width 186 height 106
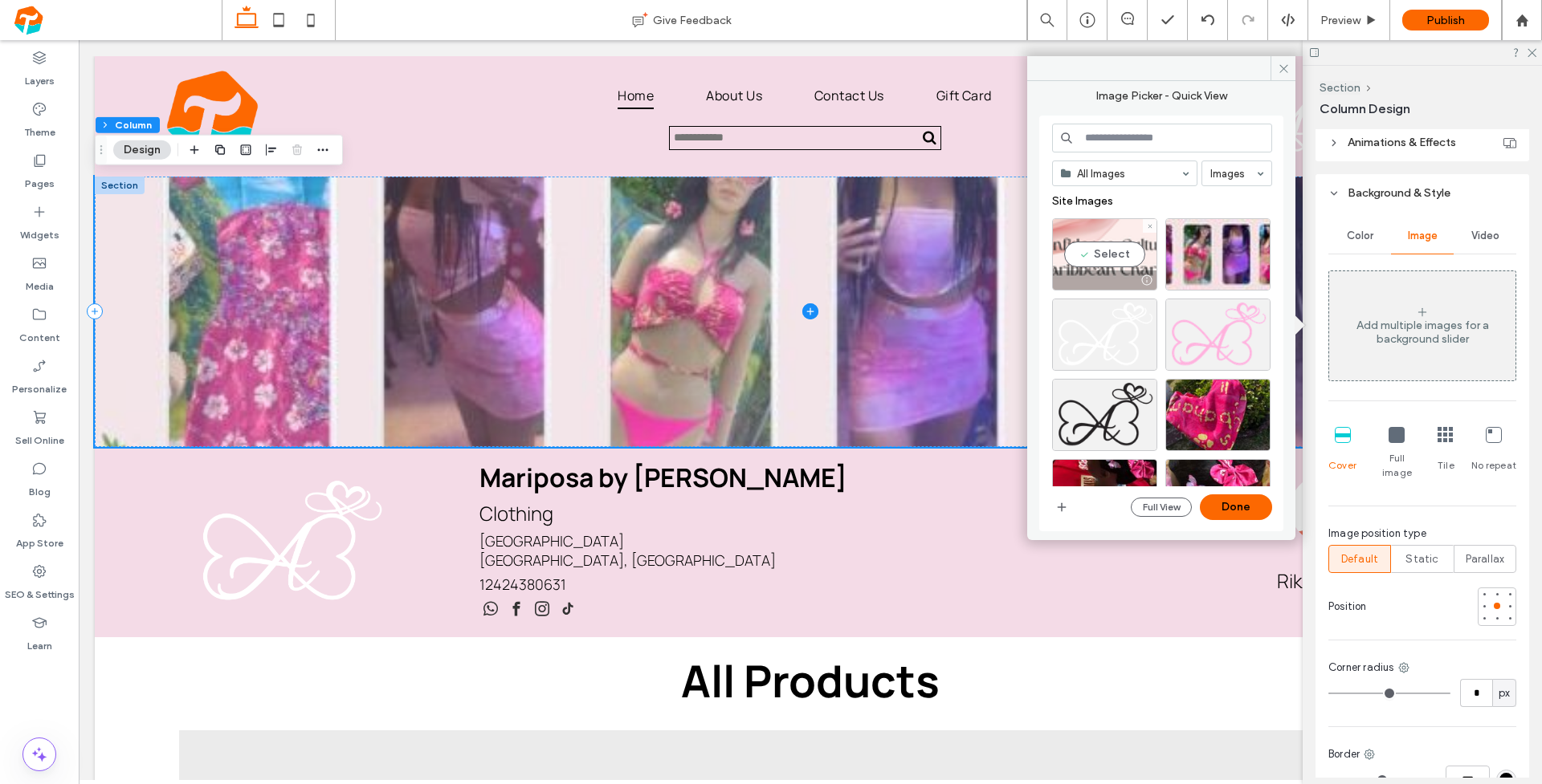
click at [1102, 254] on div "Select" at bounding box center [1104, 255] width 105 height 72
click at [1245, 513] on button "Done" at bounding box center [1236, 508] width 72 height 26
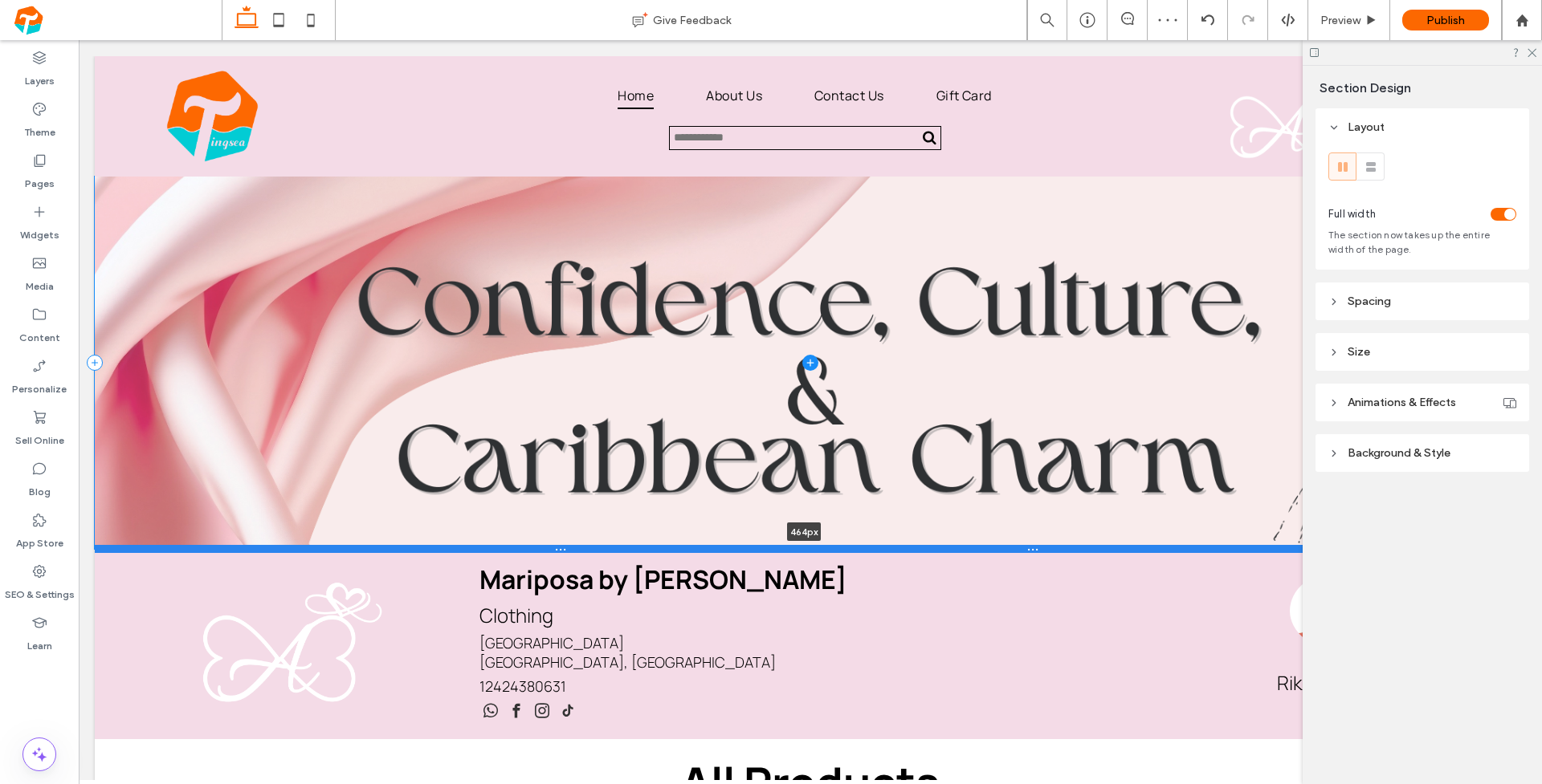
drag, startPoint x: 192, startPoint y: 448, endPoint x: 190, endPoint y: 550, distance: 102.0
click at [190, 550] on div at bounding box center [804, 549] width 1420 height 8
type input "***"
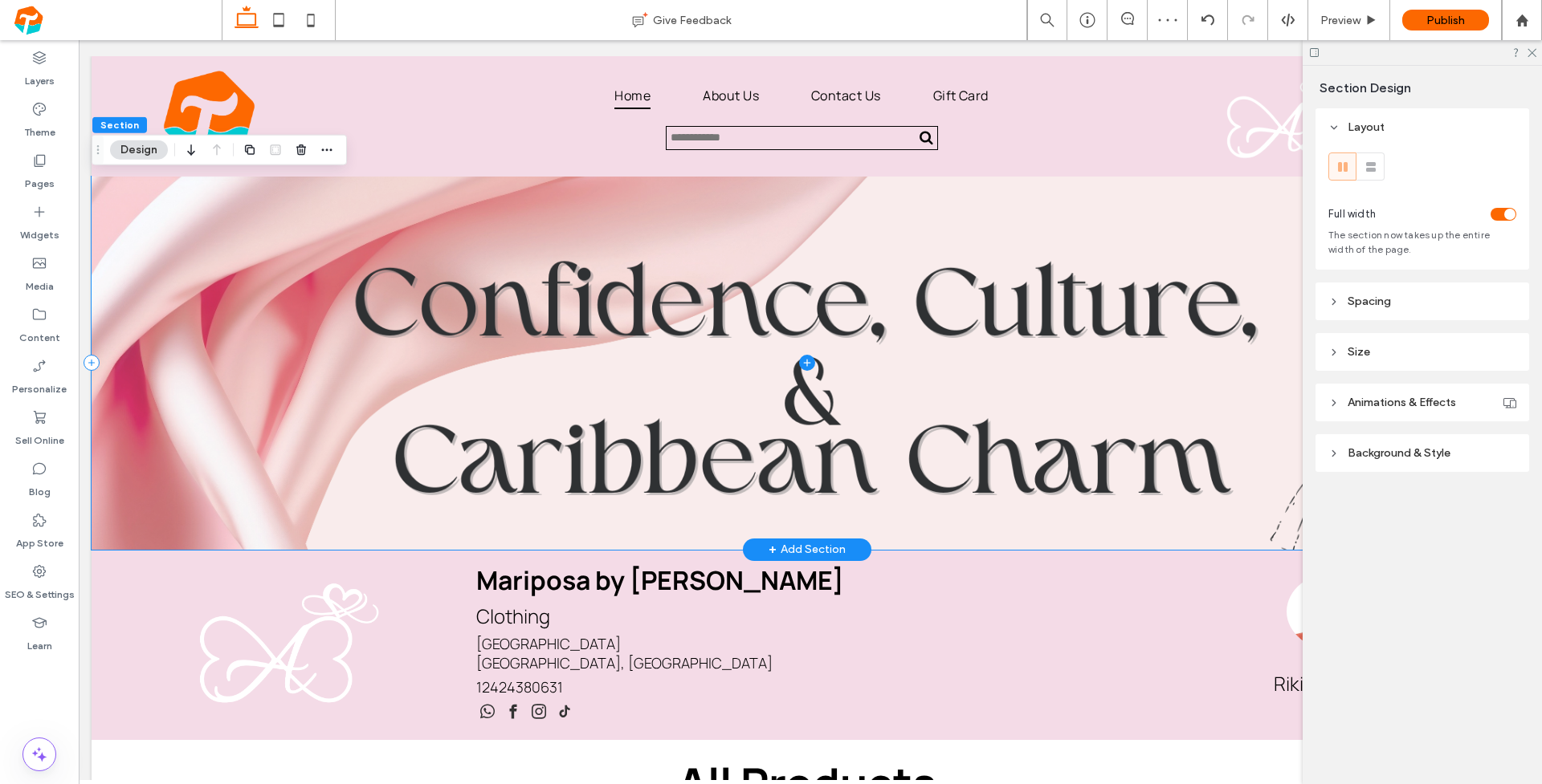
scroll to position [0, 0]
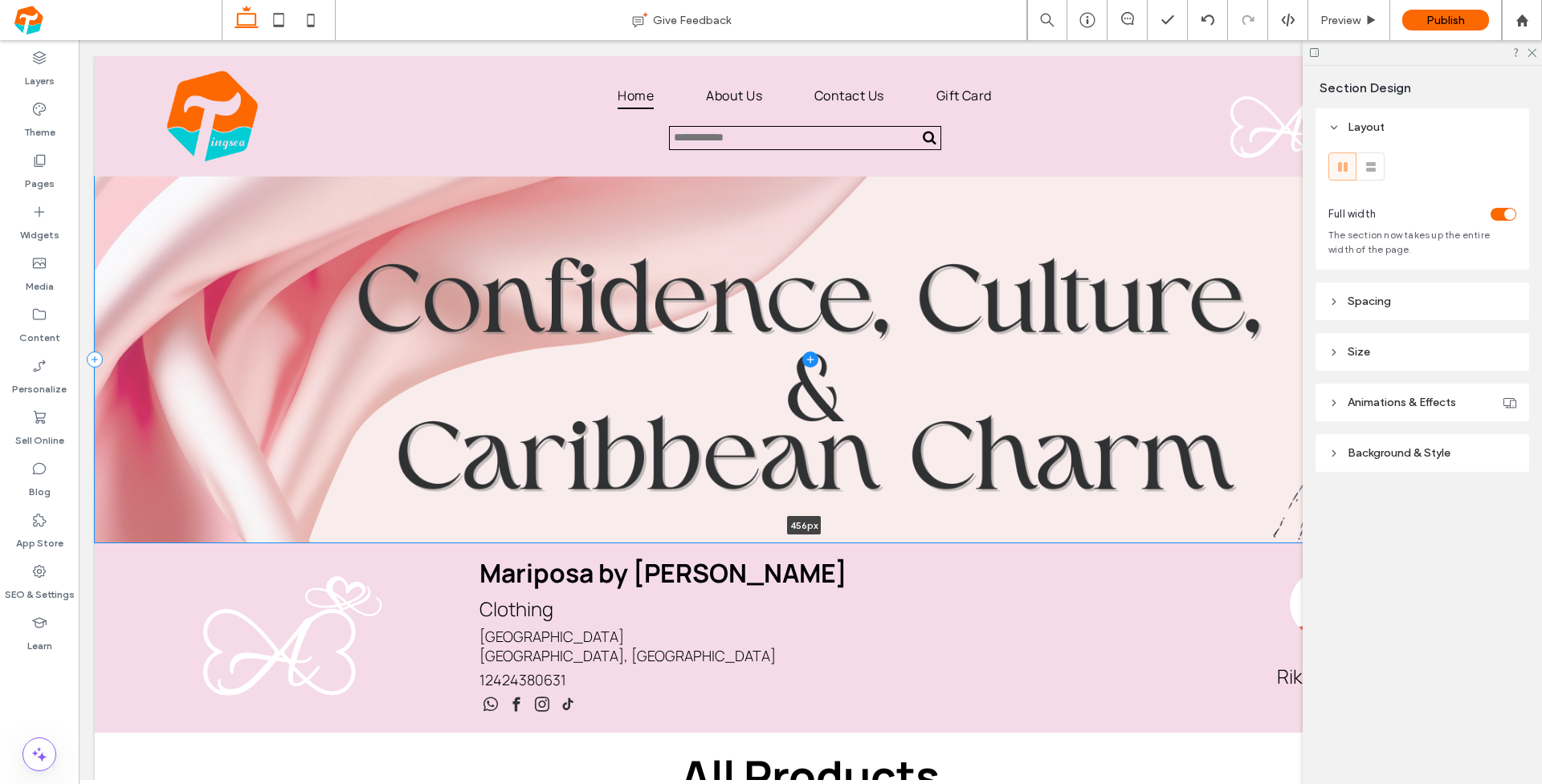
drag, startPoint x: 177, startPoint y: 550, endPoint x: 281, endPoint y: 537, distance: 104.8
click at [178, 542] on div at bounding box center [804, 542] width 1420 height 8
type input "***"
